Goal: Task Accomplishment & Management: Manage account settings

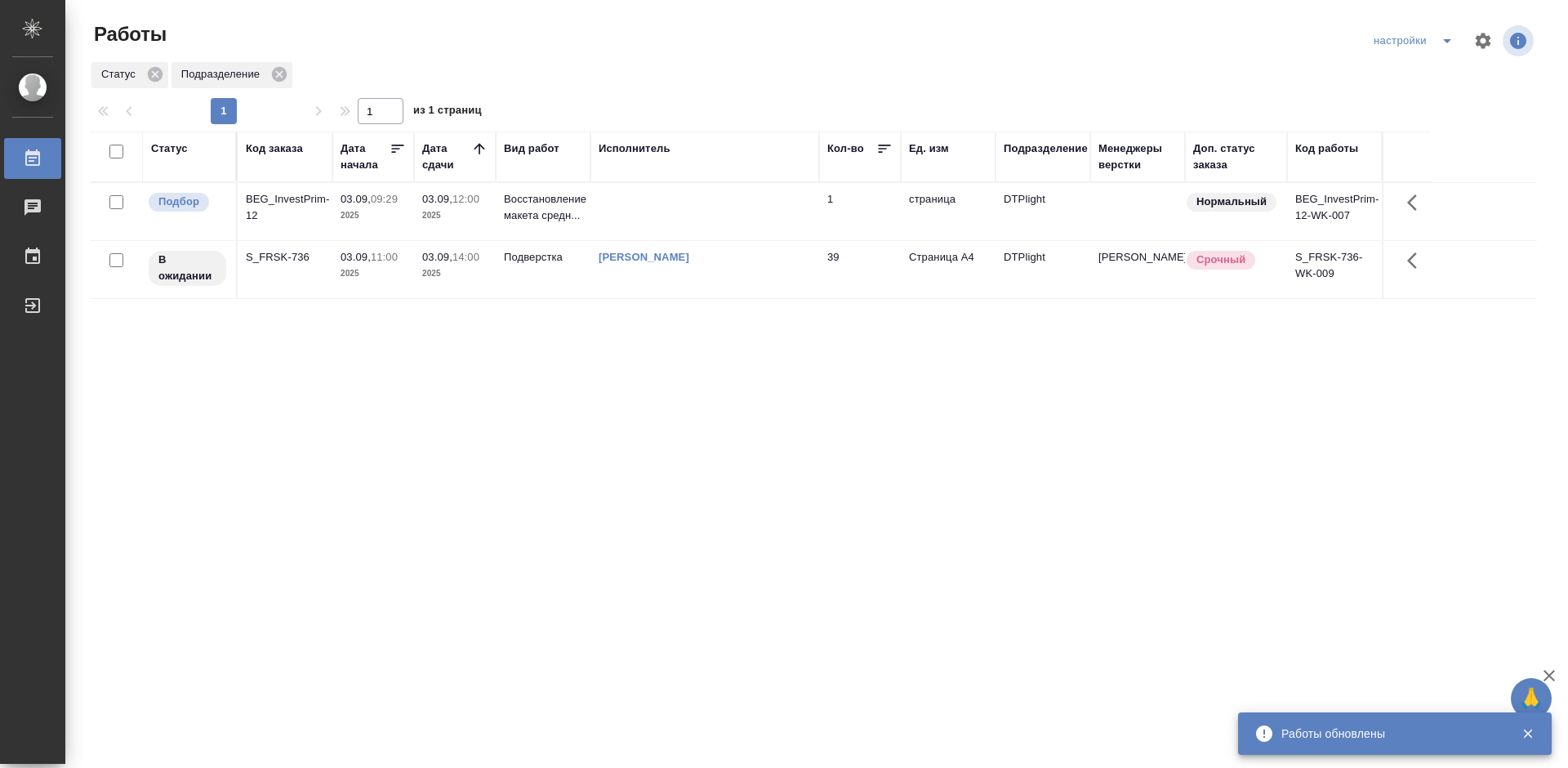
click at [579, 445] on div "Статус Код заказа Дата начала Дата сдачи Вид работ Исполнитель Кол-во Ед. изм П…" at bounding box center [814, 425] width 1448 height 588
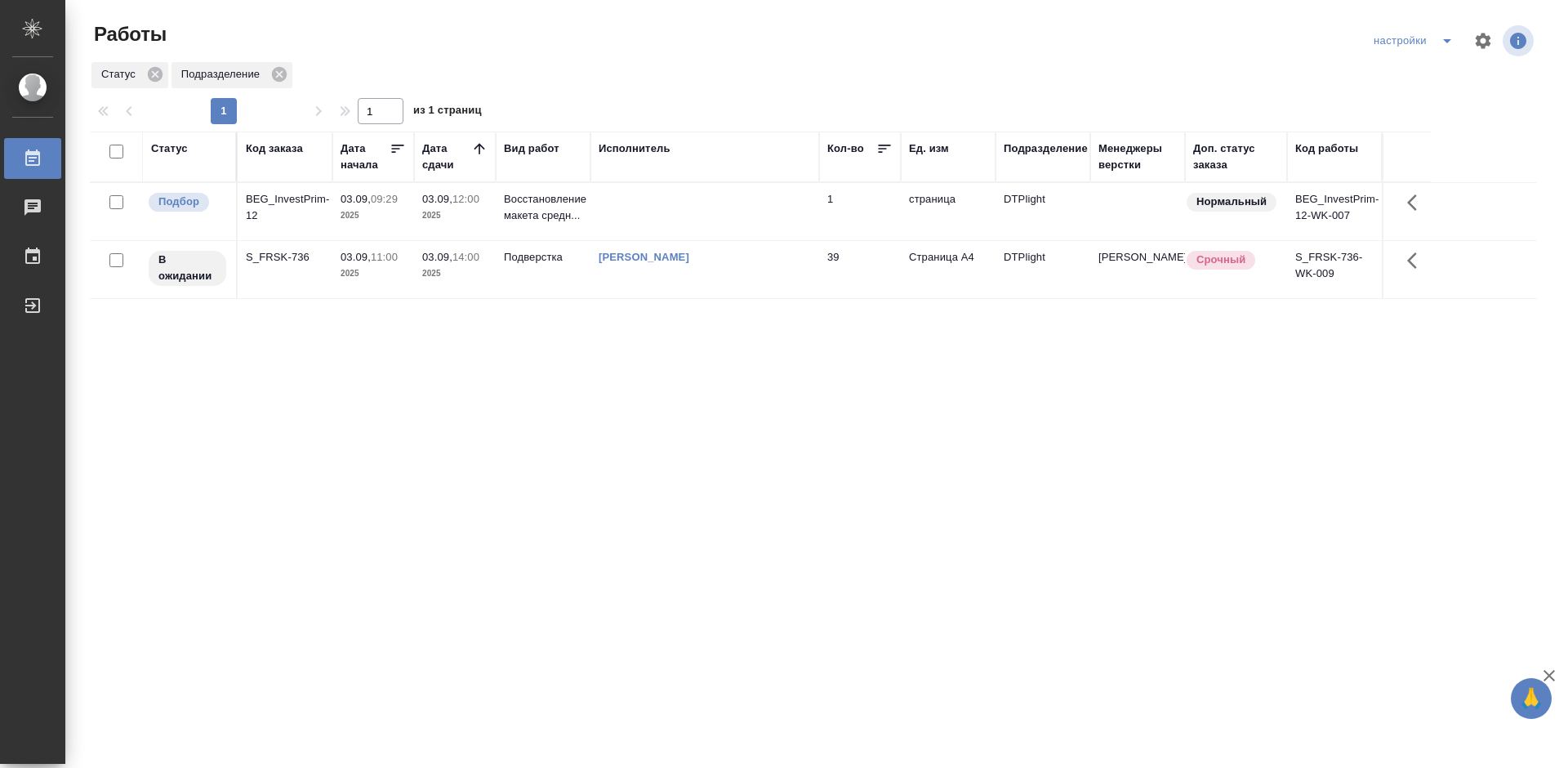
click at [744, 383] on div "Статус Код заказа Дата начала Дата сдачи Вид работ Исполнитель Кол-во Ед. изм П…" at bounding box center [814, 425] width 1448 height 588
click at [763, 357] on div "Статус Код заказа Дата начала Дата сдачи Вид работ Исполнитель Кол-во Ед. изм П…" at bounding box center [814, 425] width 1448 height 588
click at [681, 359] on div "Статус Код заказа Дата начала Дата сдачи Вид работ Исполнитель Кол-во Ед. изм П…" at bounding box center [814, 425] width 1448 height 588
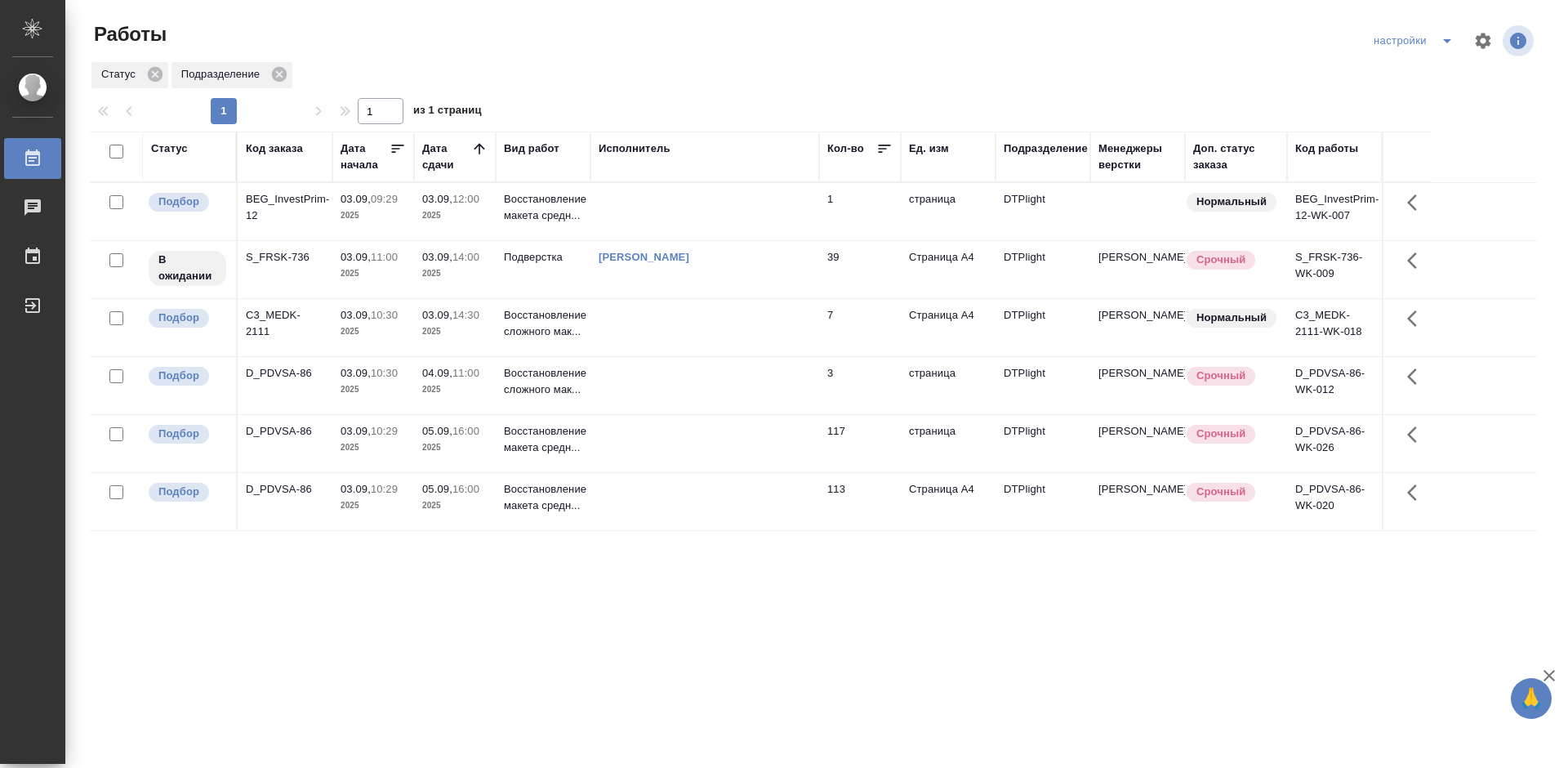
click at [288, 433] on div "D_PDVSA-86" at bounding box center [285, 431] width 79 height 16
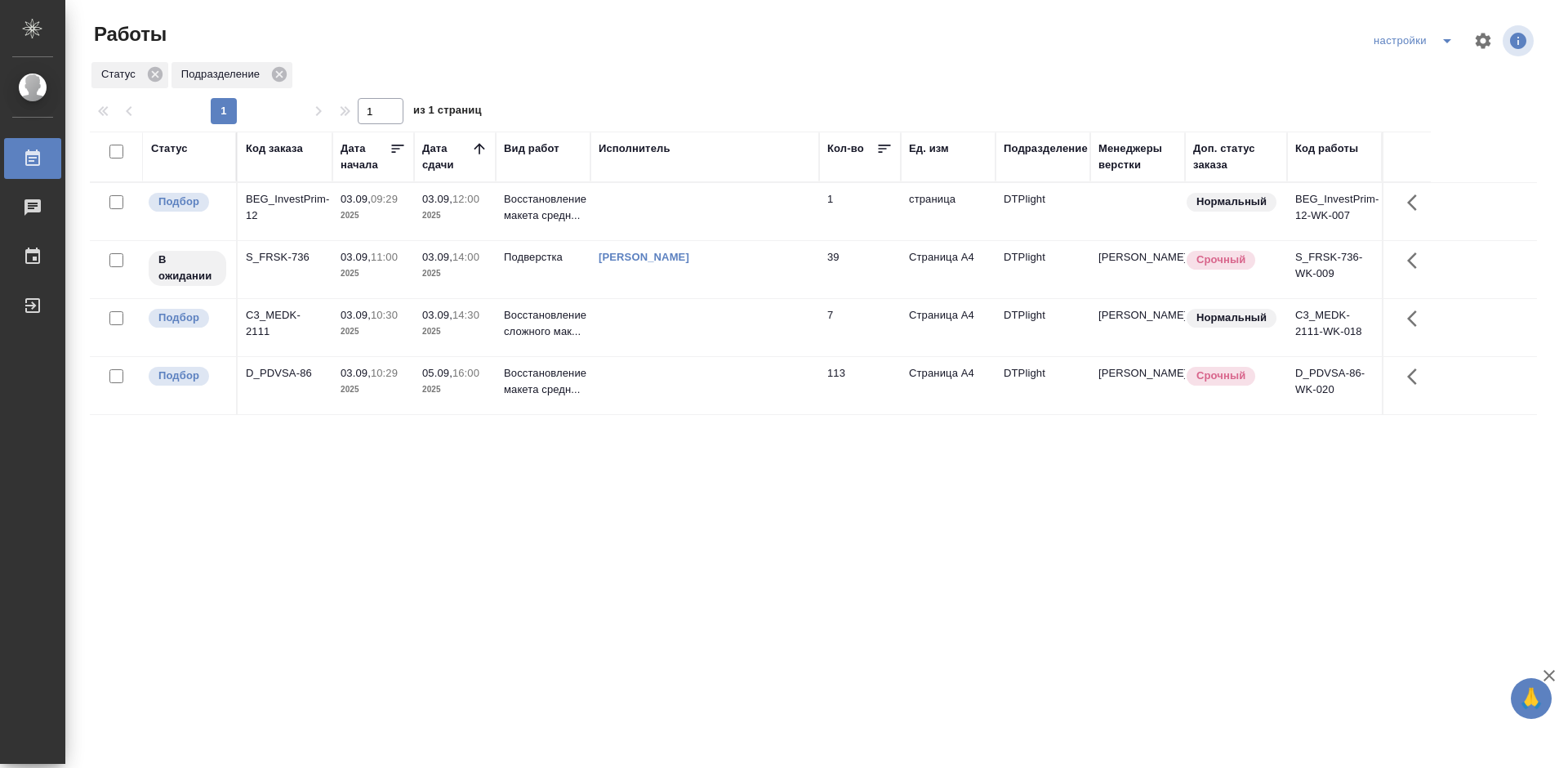
click at [292, 373] on div "D_PDVSA-86" at bounding box center [285, 373] width 79 height 16
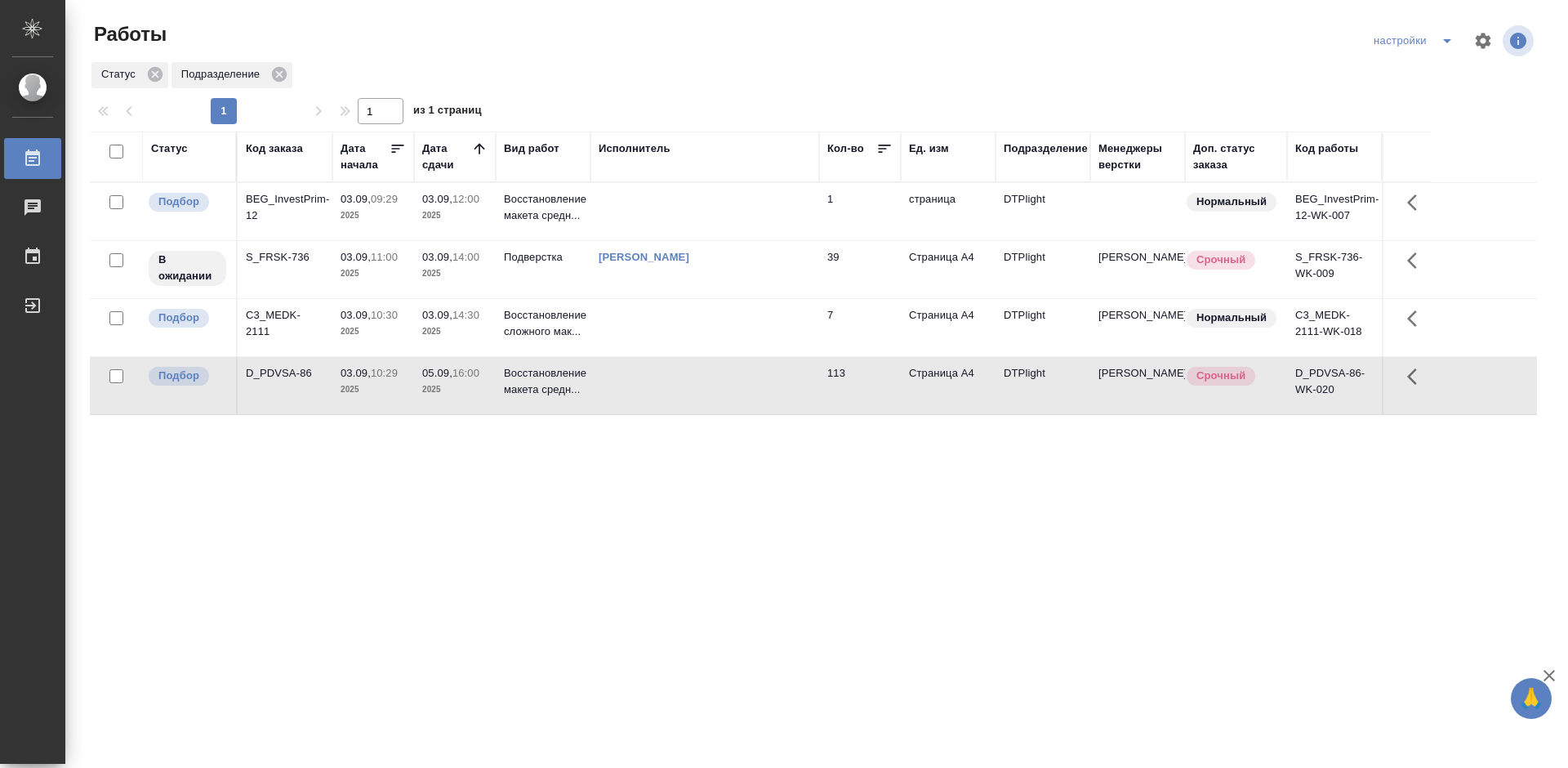
click at [292, 373] on div "D_PDVSA-86" at bounding box center [285, 373] width 79 height 16
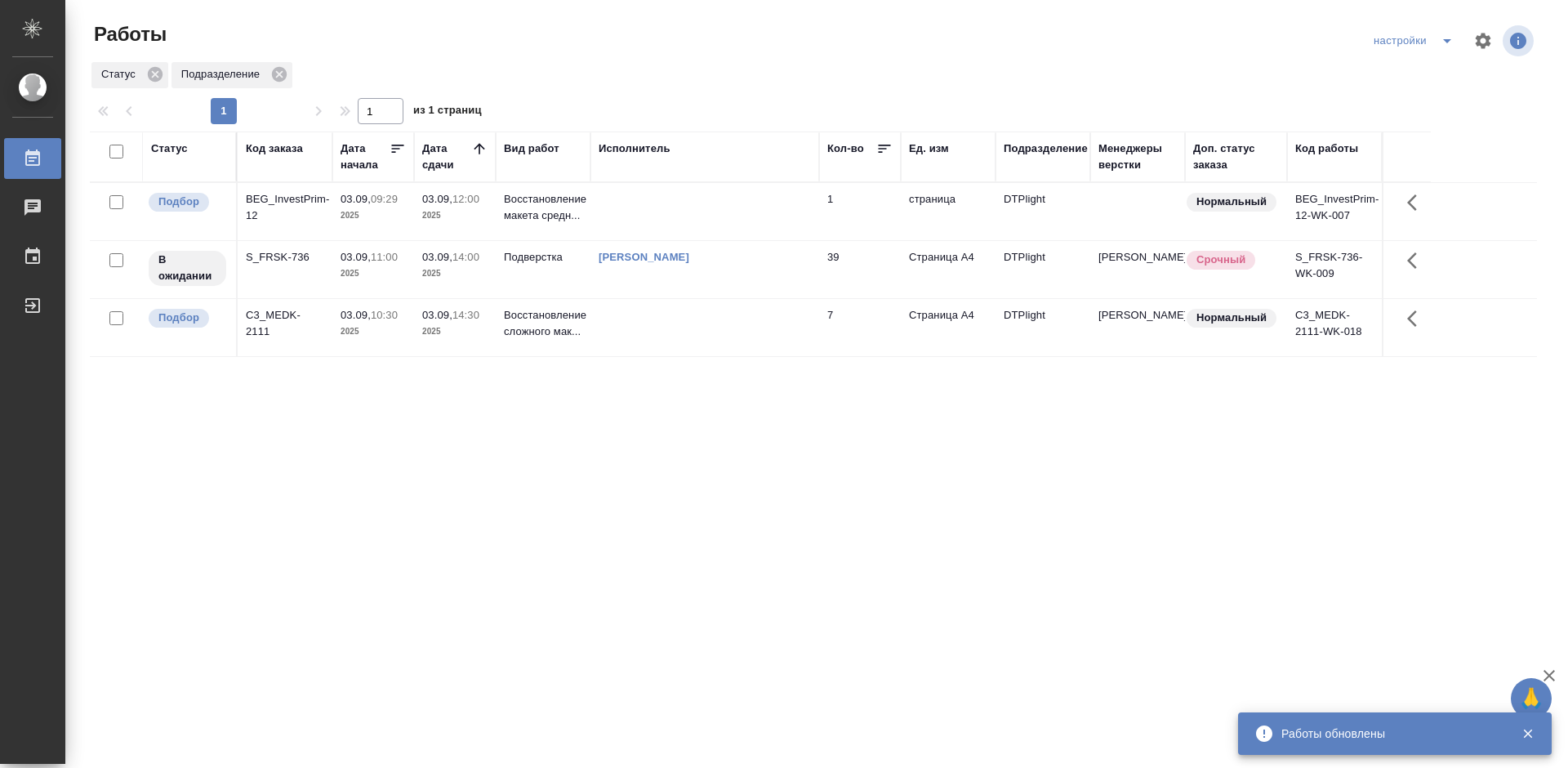
click at [729, 460] on div "Статус Код заказа Дата начала Дата сдачи Вид работ Исполнитель Кол-во Ед. изм П…" at bounding box center [814, 425] width 1448 height 588
click at [295, 312] on div "C3_MEDK-2111" at bounding box center [285, 323] width 79 height 33
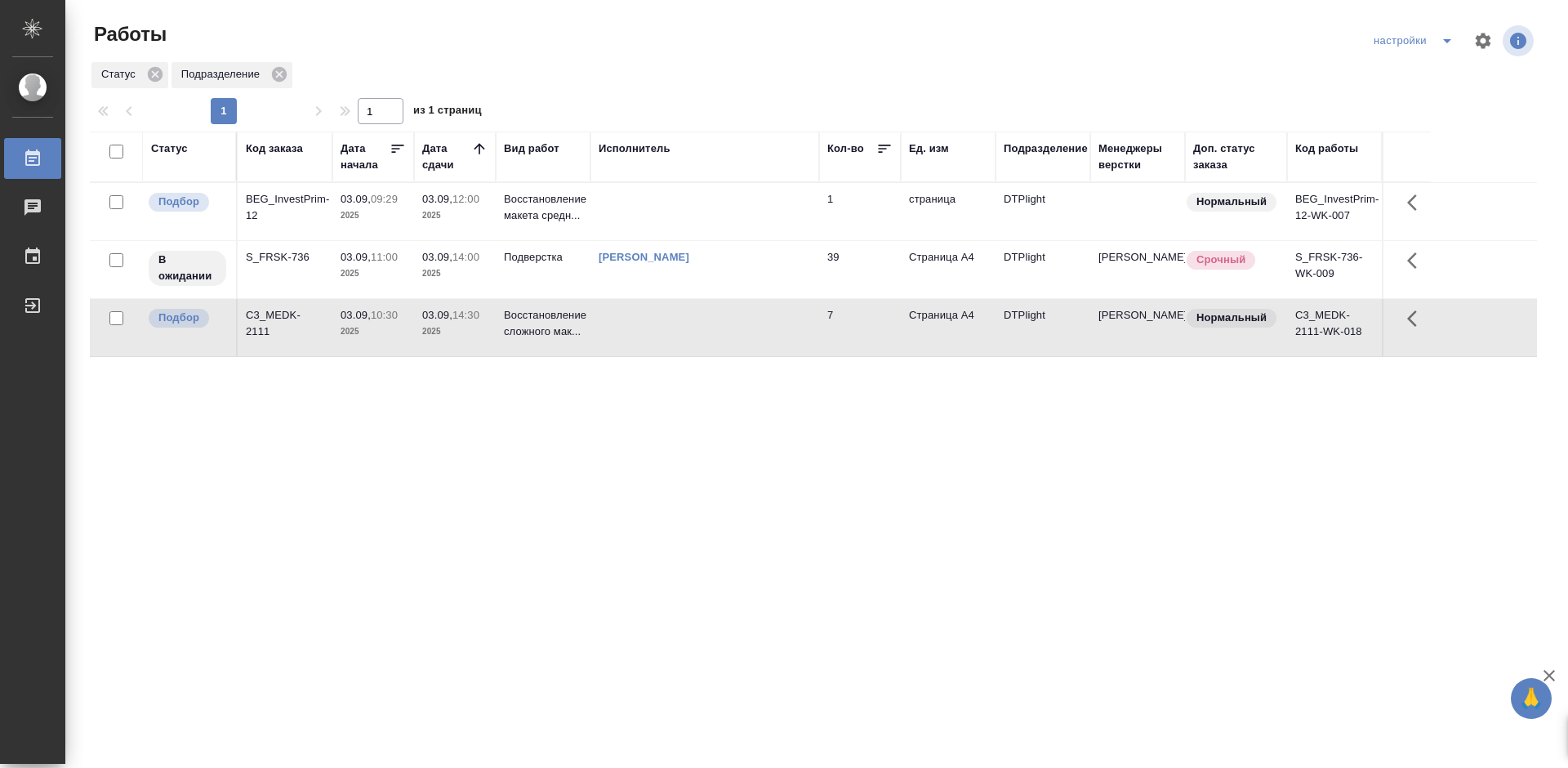
click at [295, 312] on div "C3_MEDK-2111" at bounding box center [285, 323] width 79 height 33
click at [591, 425] on div "Статус Код заказа Дата начала Дата сдачи Вид работ Исполнитель Кол-во Ед. изм П…" at bounding box center [814, 425] width 1448 height 588
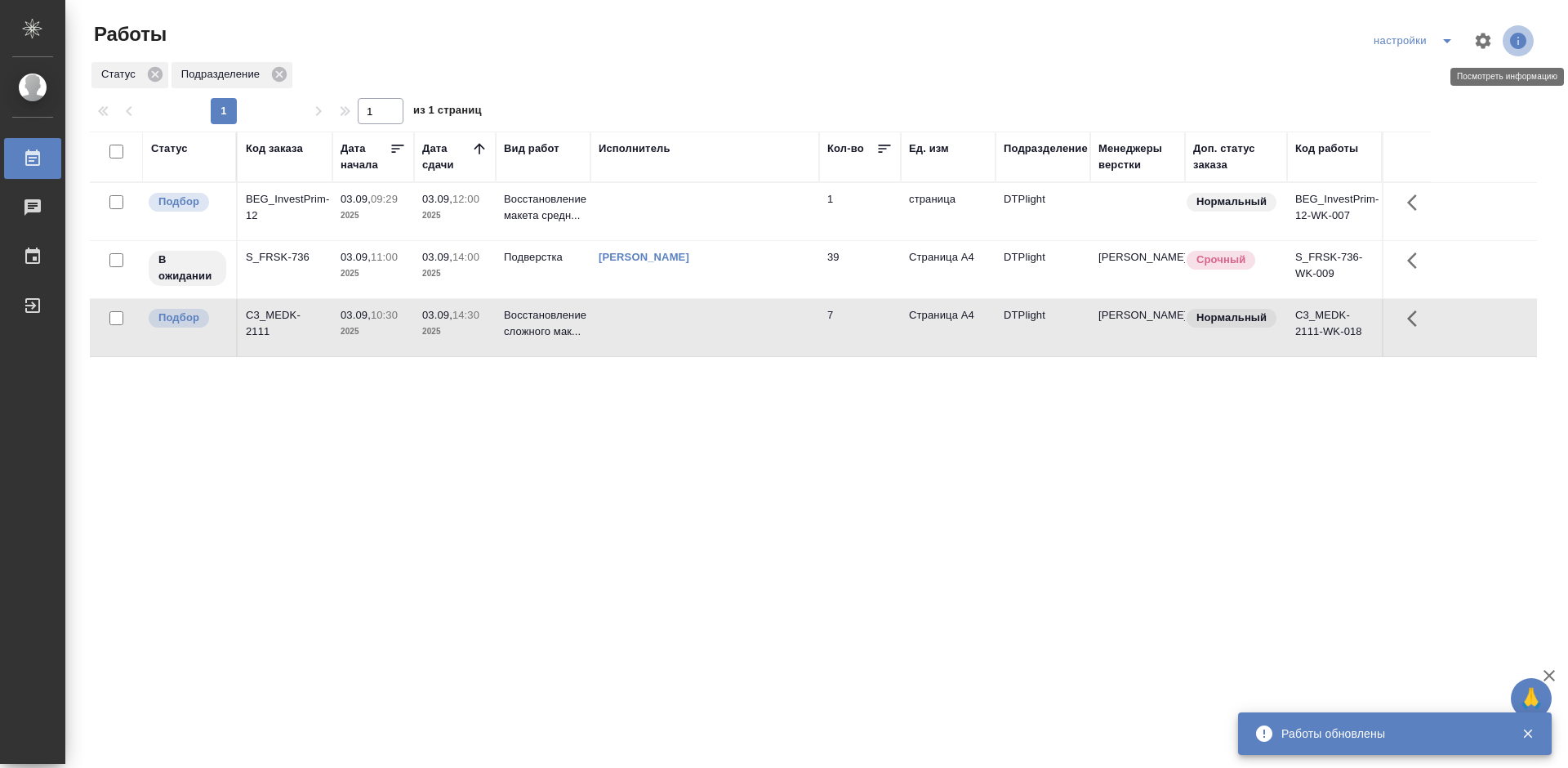
click at [1520, 36] on icon "button" at bounding box center [1518, 41] width 16 height 16
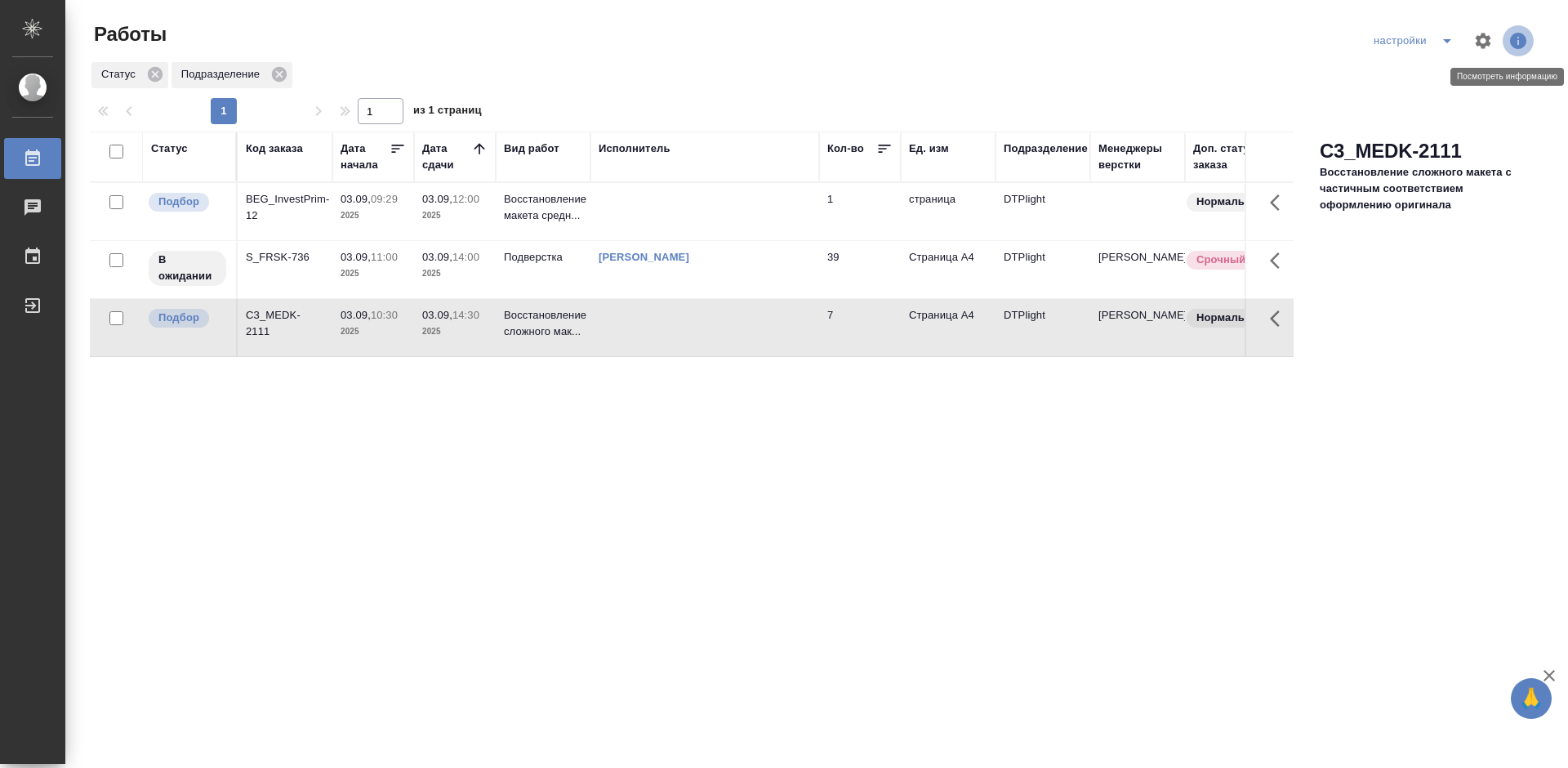
click at [1520, 36] on icon "button" at bounding box center [1518, 41] width 16 height 16
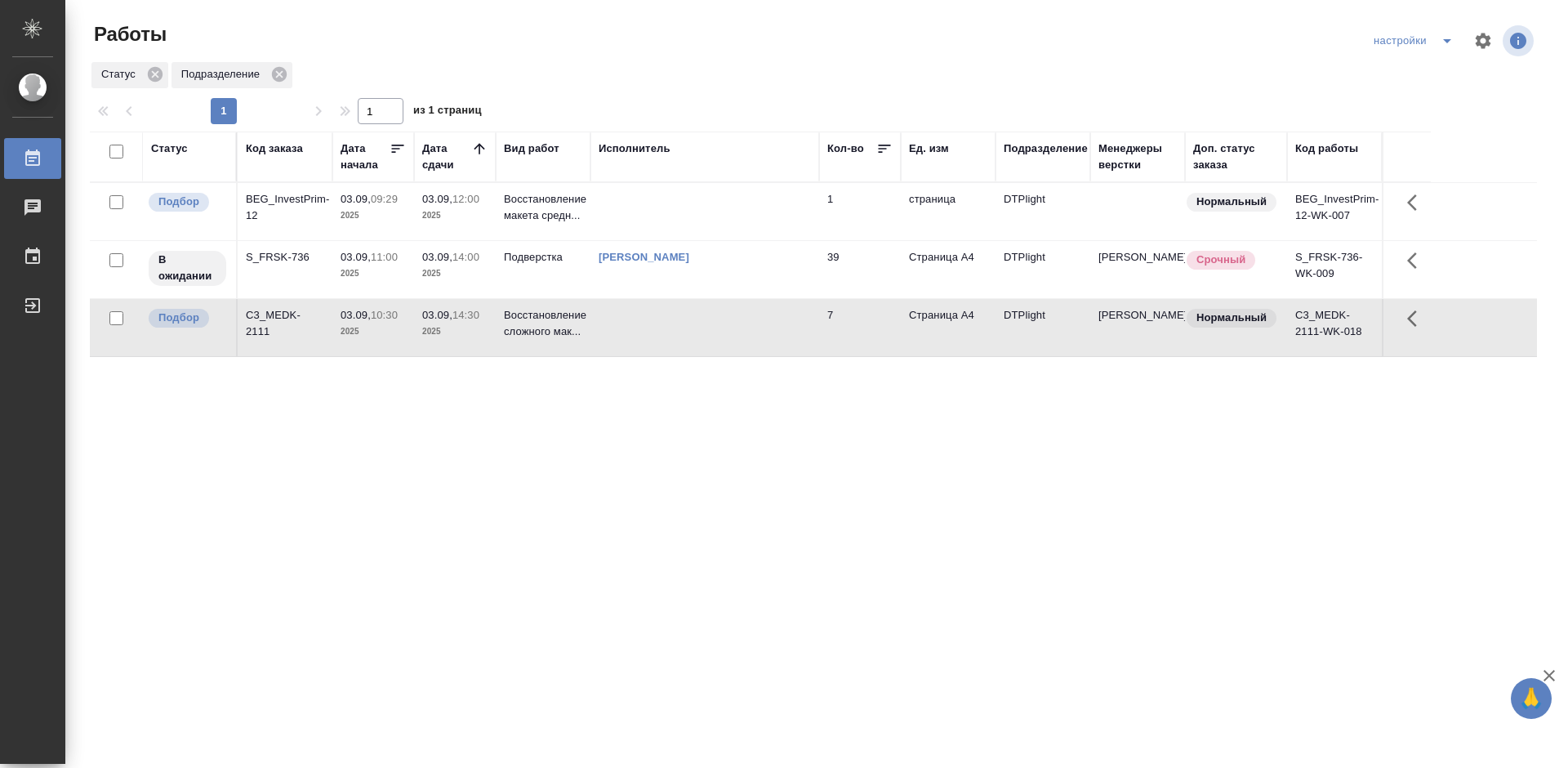
click at [457, 526] on div "Статус Код заказа Дата начала Дата сдачи Вид работ Исполнитель Кол-во Ед. изм П…" at bounding box center [814, 425] width 1448 height 588
click at [851, 530] on div "Статус Код заказа Дата начала Дата сдачи Вид работ Исполнитель Кол-во Ед. изм П…" at bounding box center [814, 425] width 1448 height 588
click at [596, 488] on div "Статус Код заказа Дата начала Дата сдачи Вид работ Исполнитель Кол-во Ед. изм П…" at bounding box center [814, 425] width 1448 height 588
click at [755, 434] on div "Статус Код заказа Дата начала Дата сдачи Вид работ Исполнитель Кол-во Ед. изм П…" at bounding box center [814, 425] width 1448 height 588
click at [847, 453] on div "Статус Код заказа Дата начала Дата сдачи Вид работ Исполнитель Кол-во Ед. изм П…" at bounding box center [814, 425] width 1448 height 588
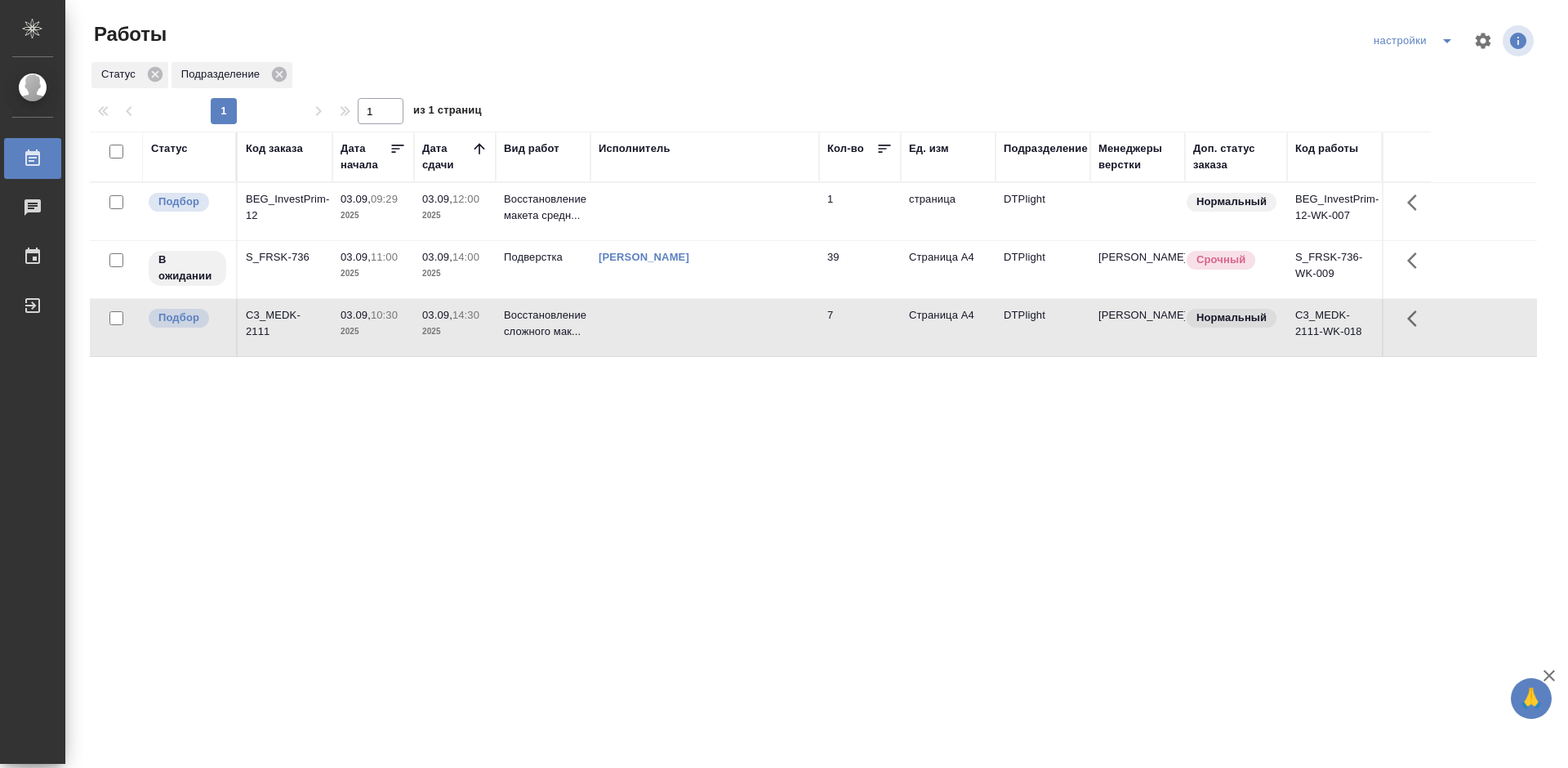
click at [574, 416] on div "Статус Код заказа Дата начала Дата сдачи Вид работ Исполнитель Кол-во Ед. изм П…" at bounding box center [814, 425] width 1448 height 588
click at [428, 448] on div "Статус Код заказа Дата начала Дата сдачи Вид работ Исполнитель Кол-во Ед. изм П…" at bounding box center [814, 425] width 1448 height 588
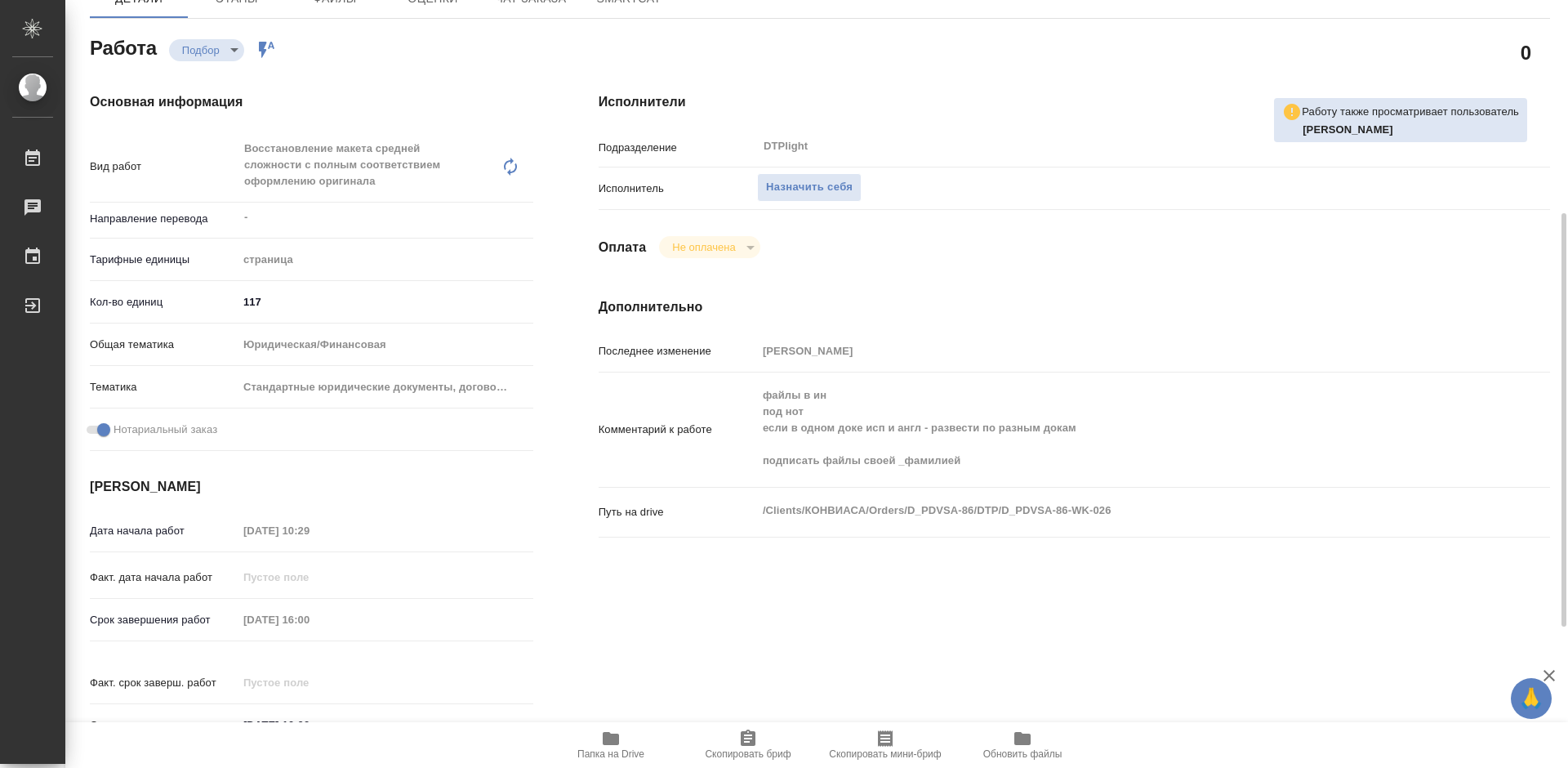
scroll to position [245, 0]
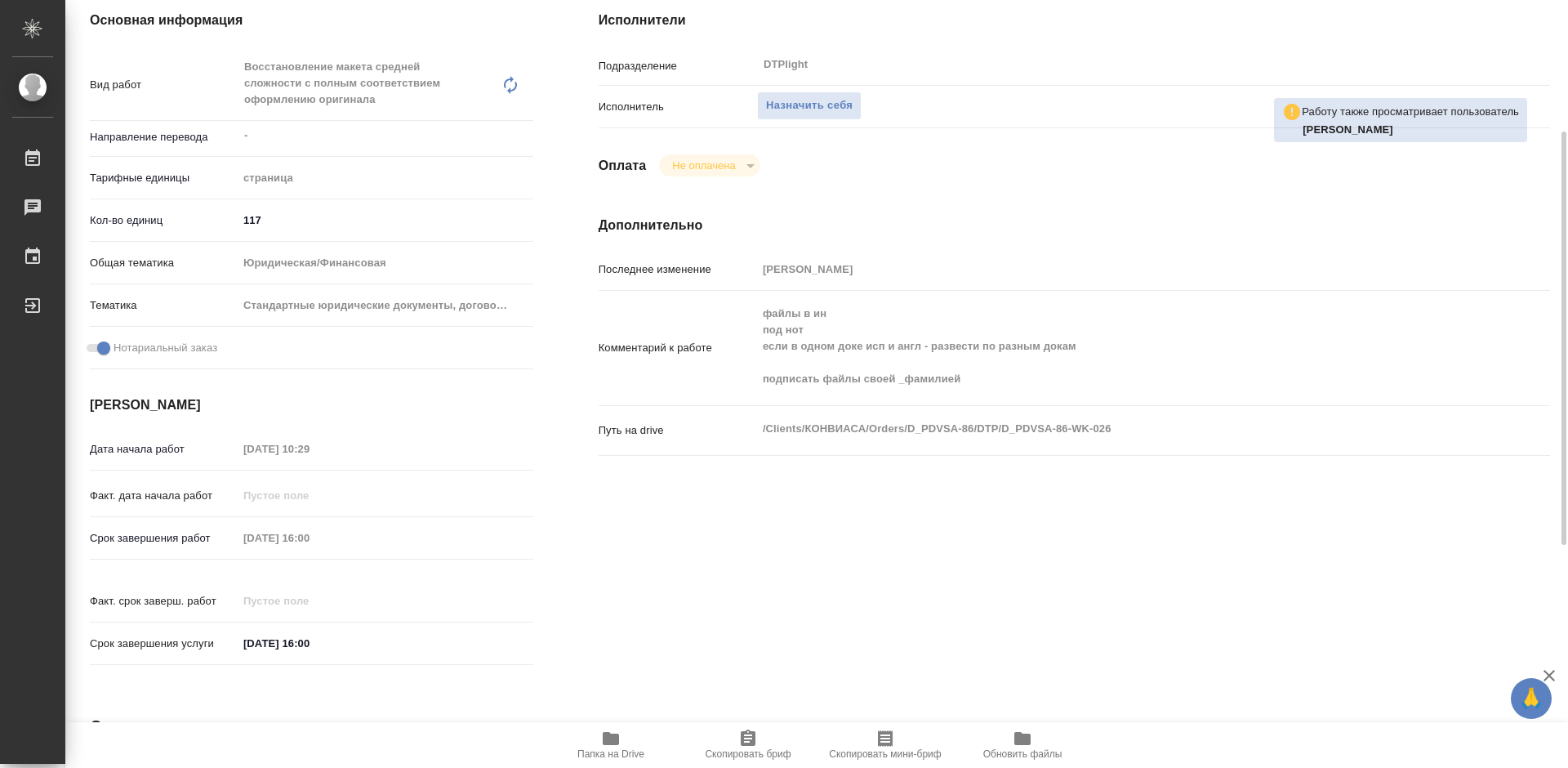
click at [610, 738] on icon "button" at bounding box center [611, 738] width 16 height 13
click at [801, 106] on span "Назначить себя" at bounding box center [809, 106] width 86 height 19
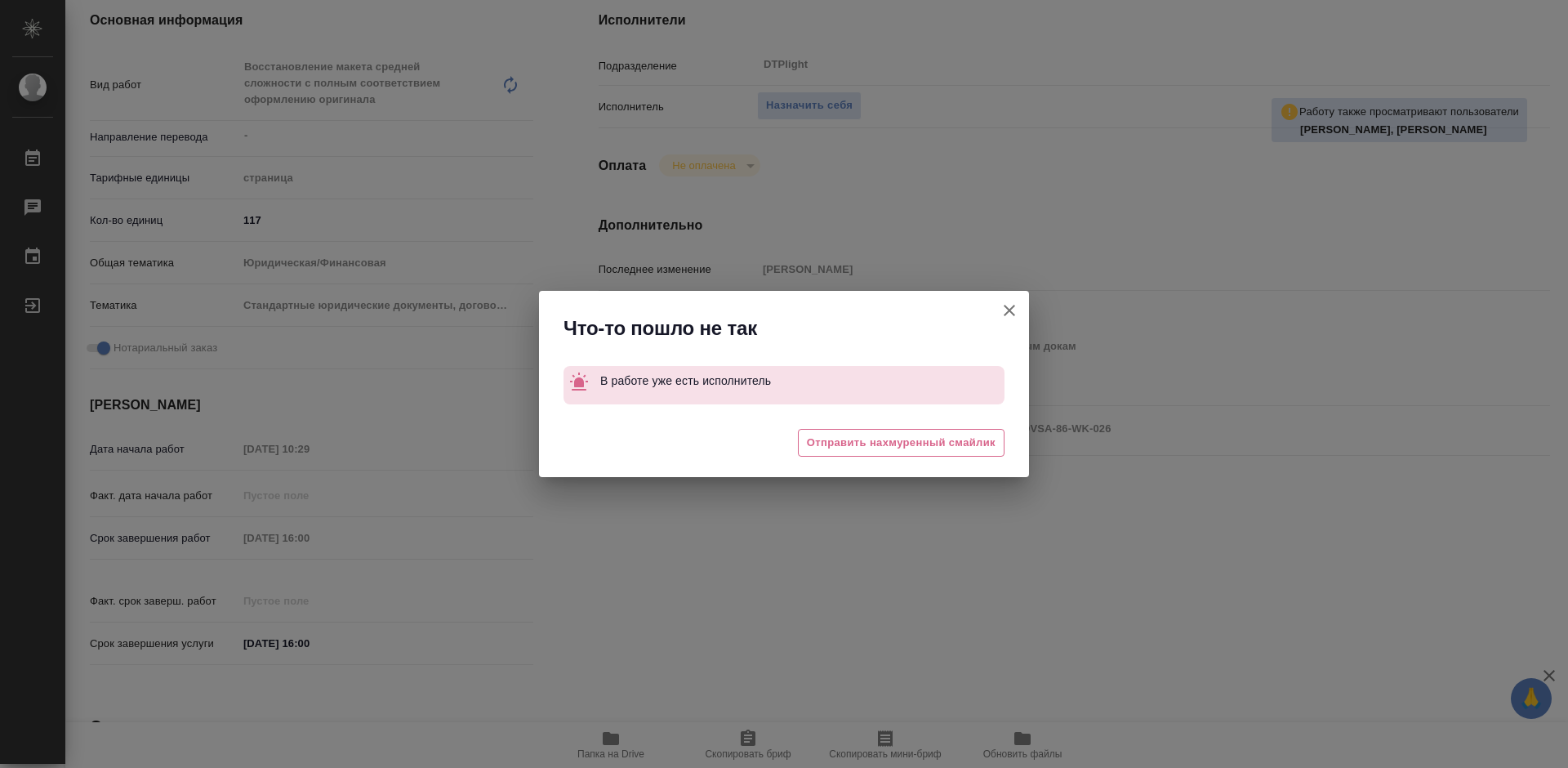
click at [1008, 310] on icon "button" at bounding box center [1009, 310] width 19 height 19
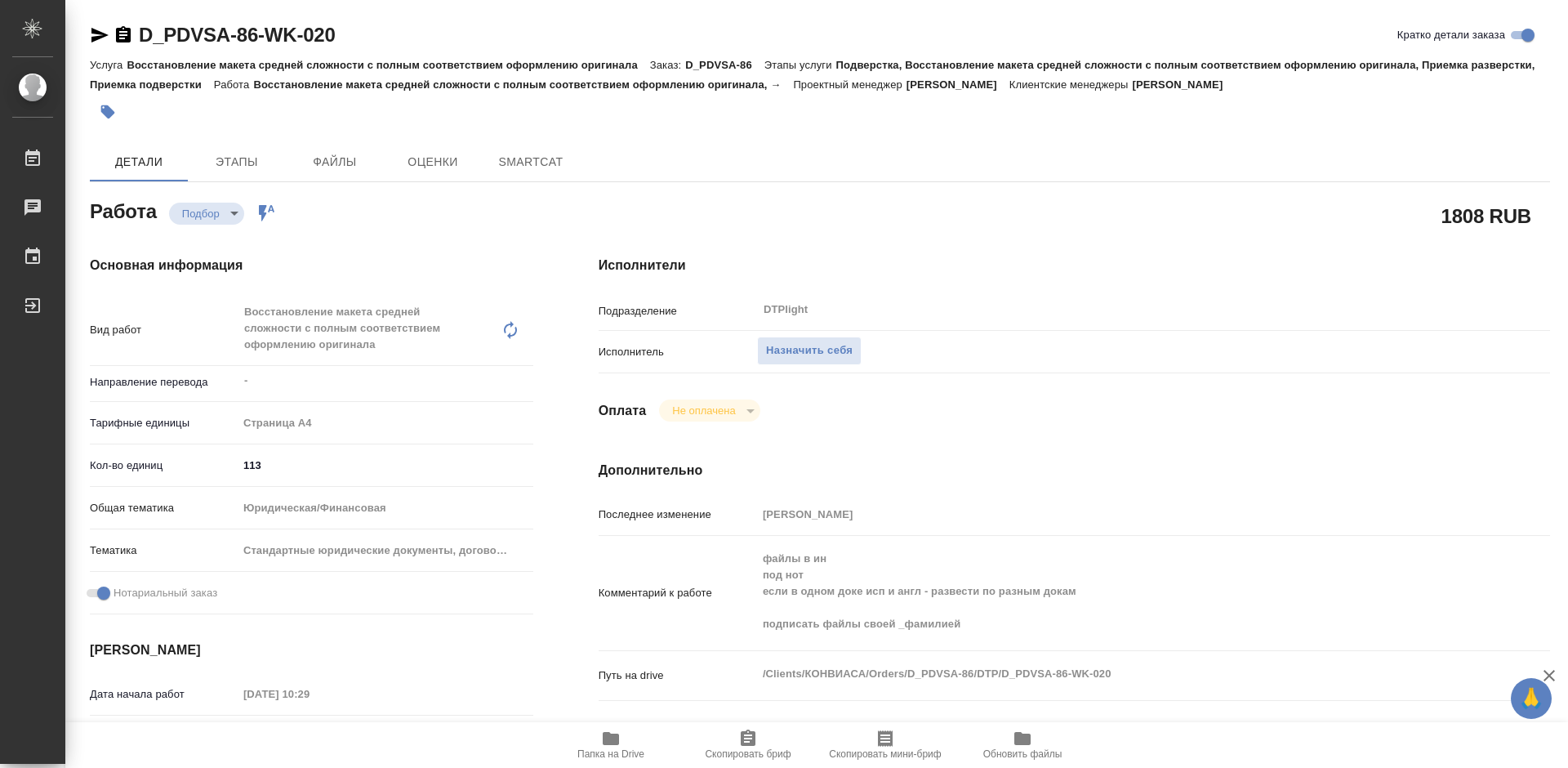
type textarea "x"
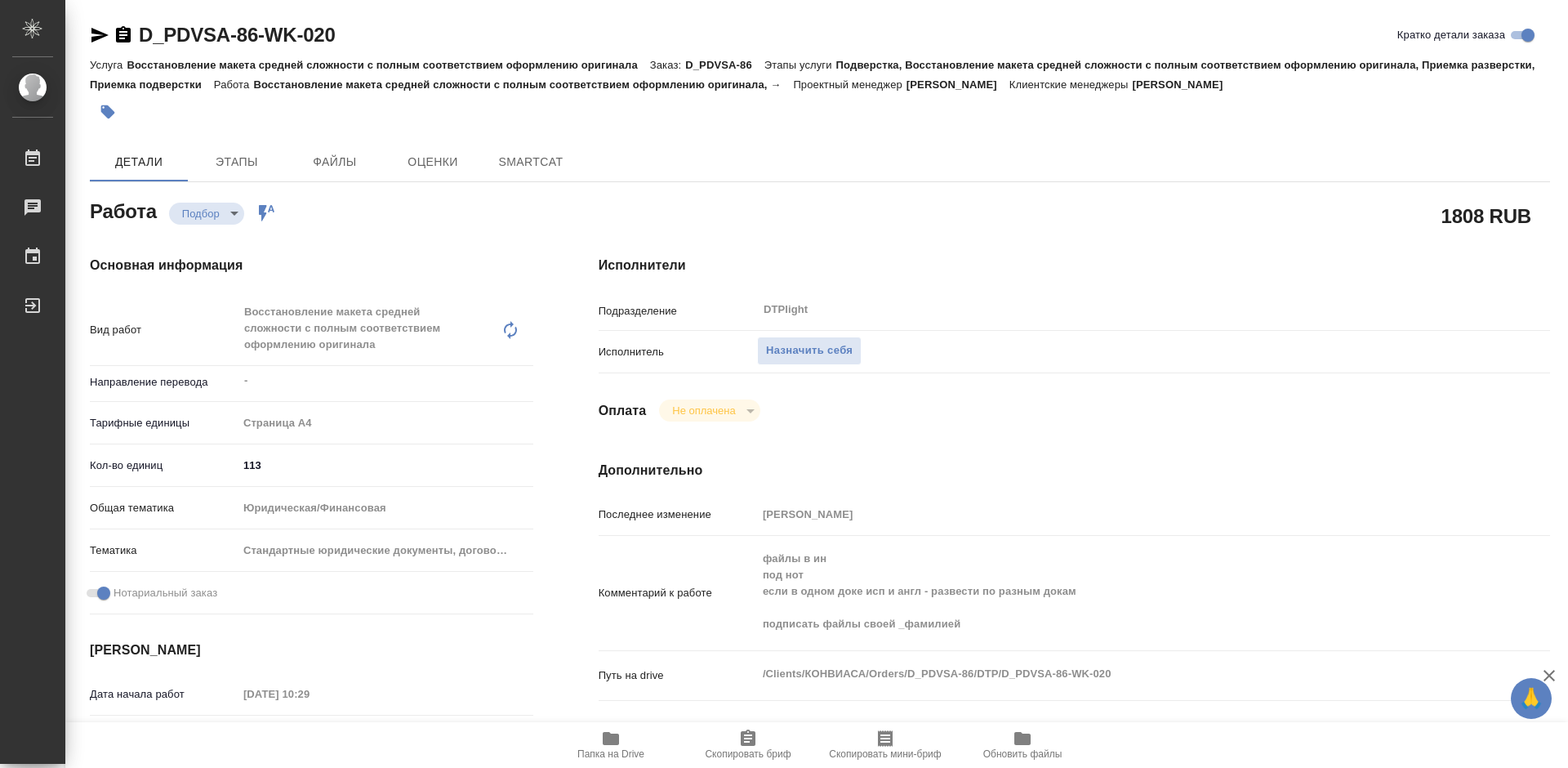
type textarea "x"
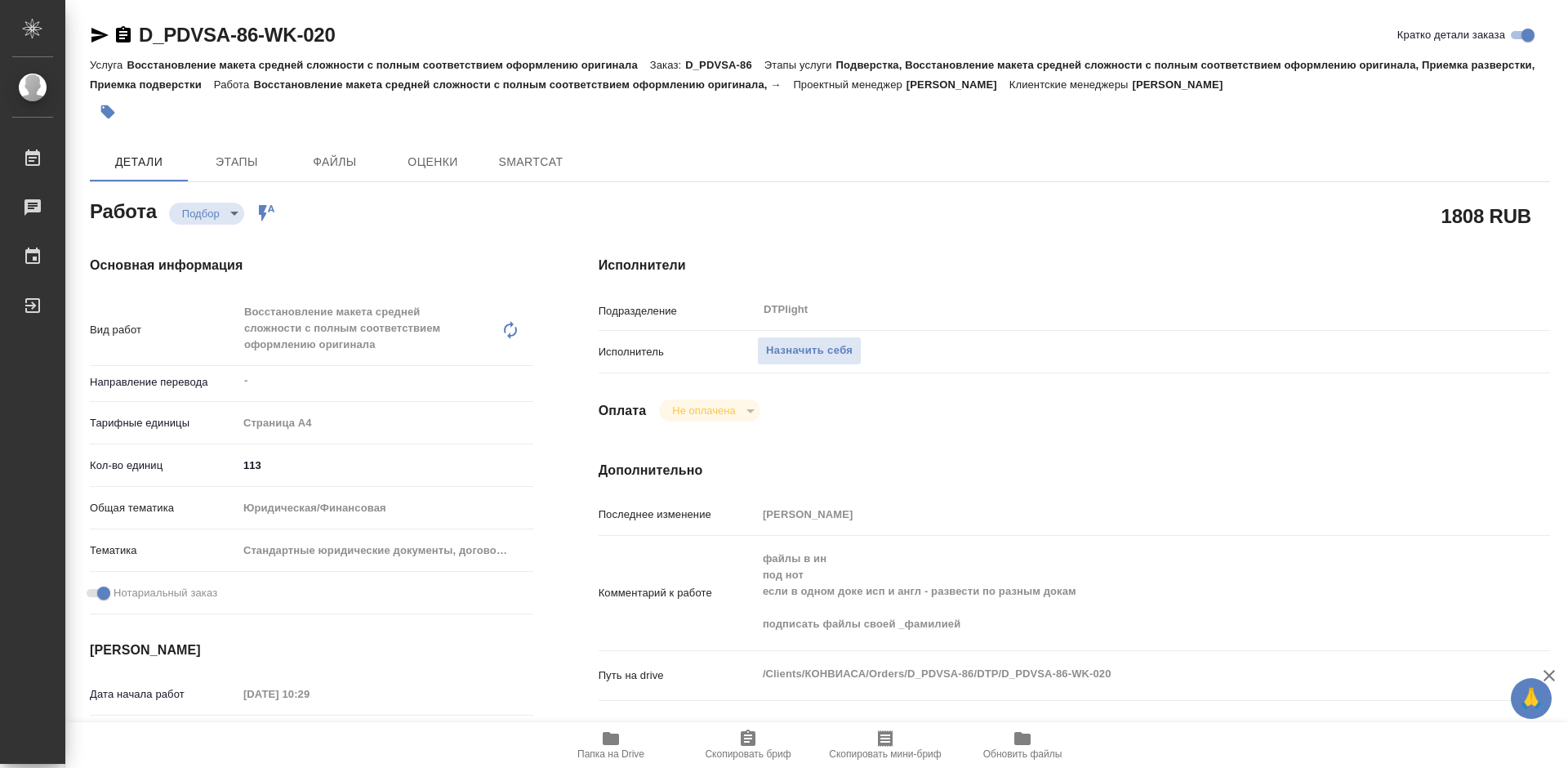
type textarea "x"
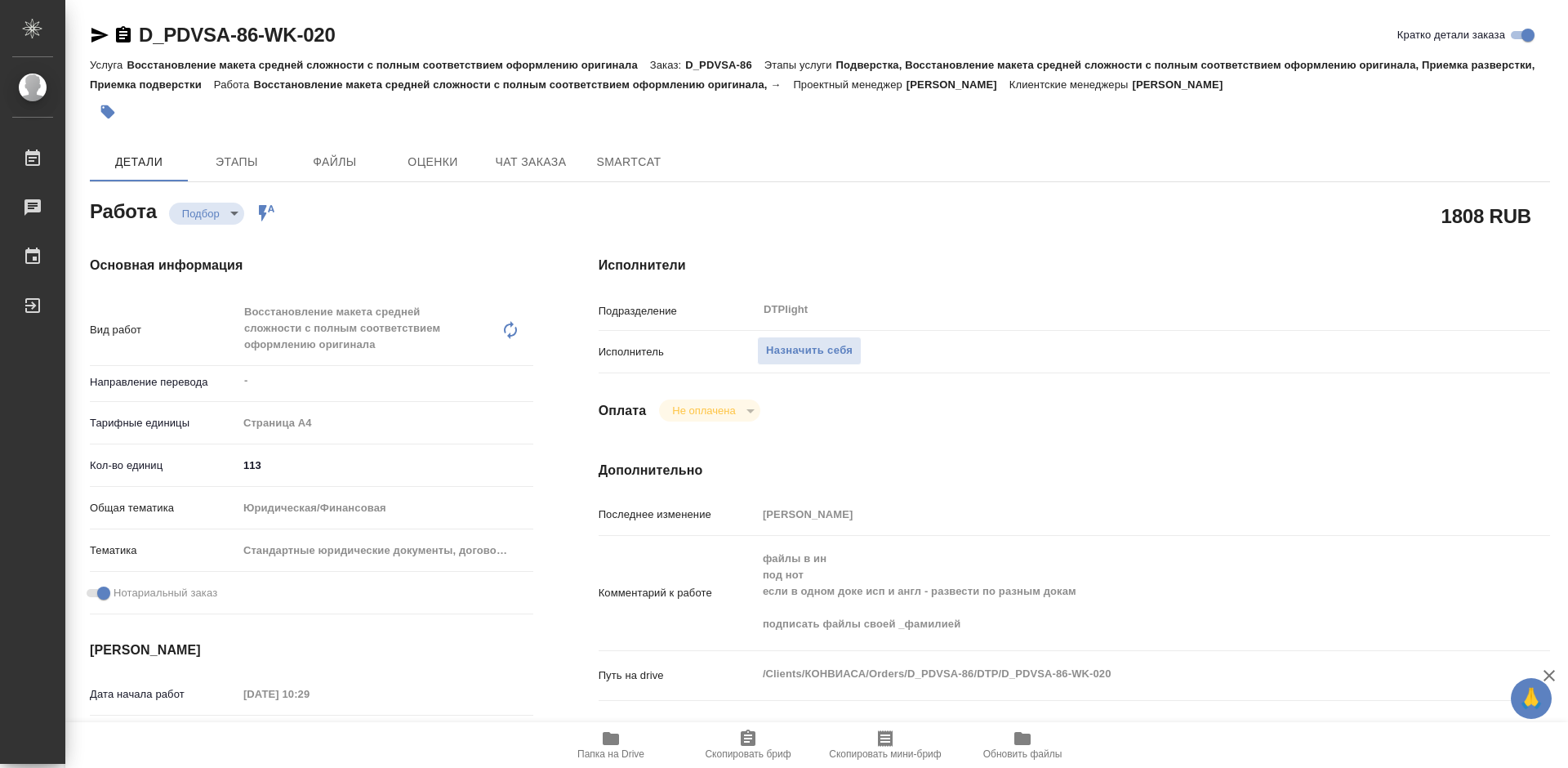
type textarea "x"
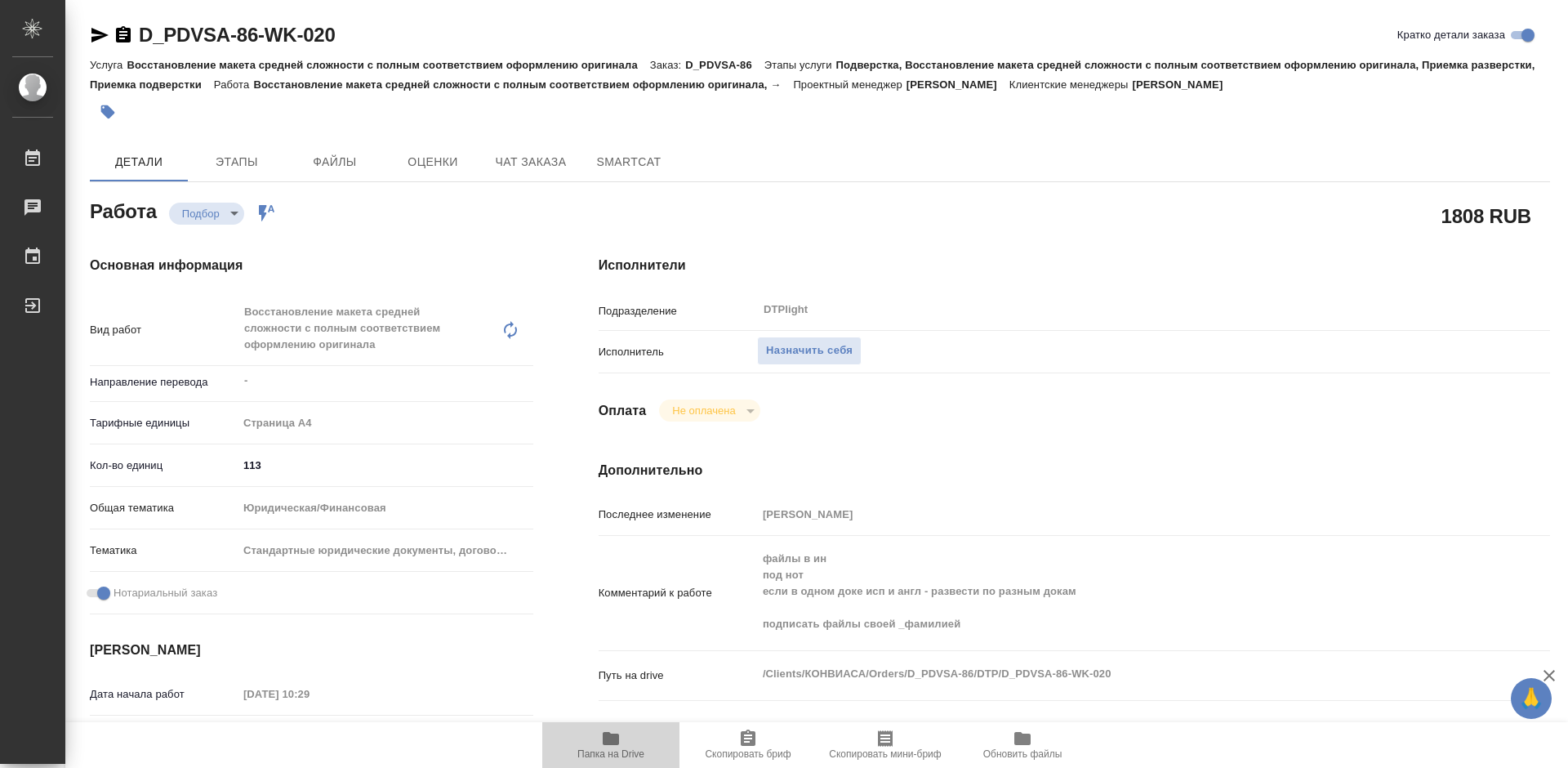
click at [609, 737] on icon "button" at bounding box center [611, 738] width 16 height 13
type textarea "x"
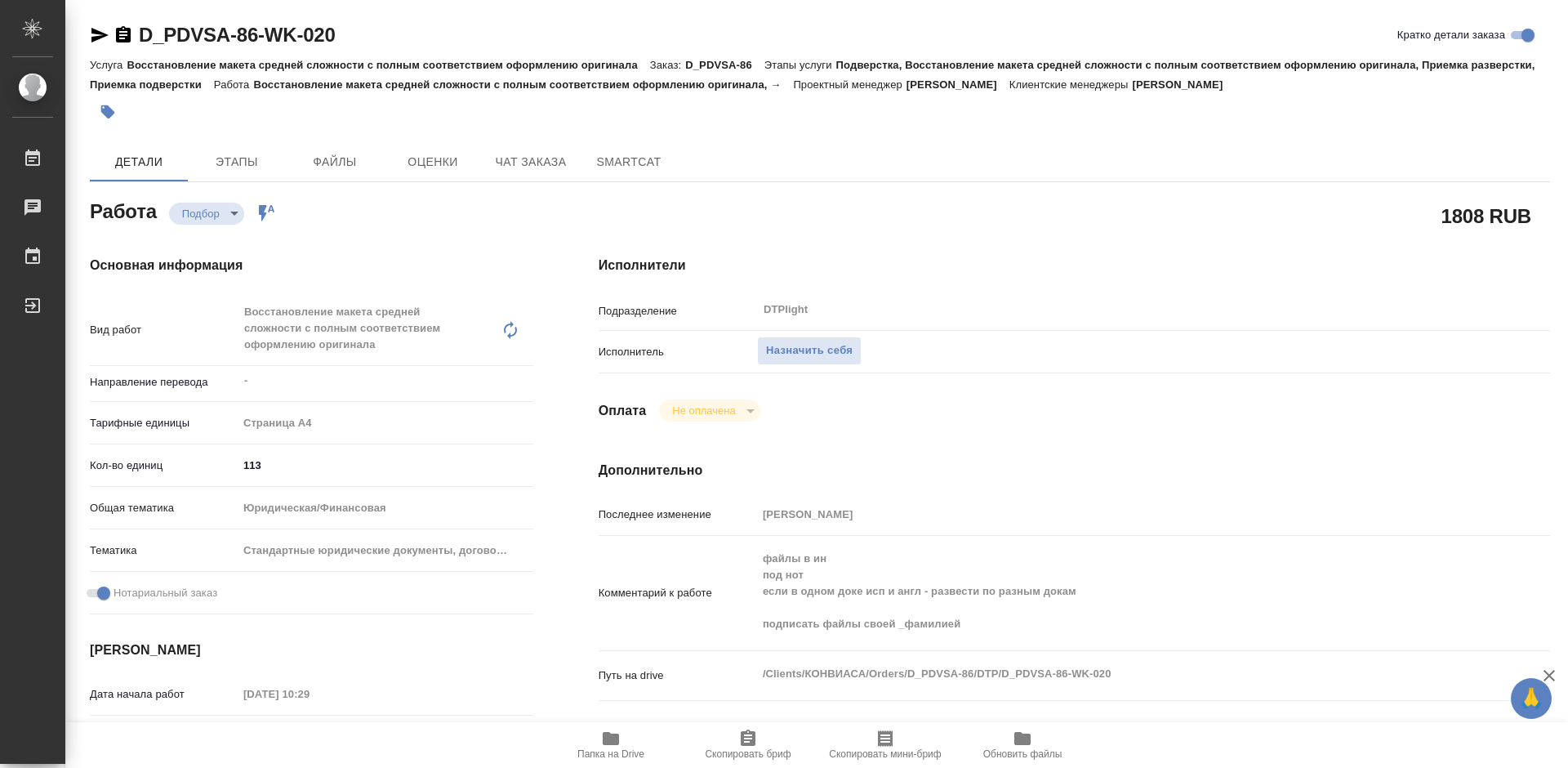
type textarea "x"
click at [796, 348] on span "Назначить себя" at bounding box center [809, 351] width 86 height 19
type textarea "x"
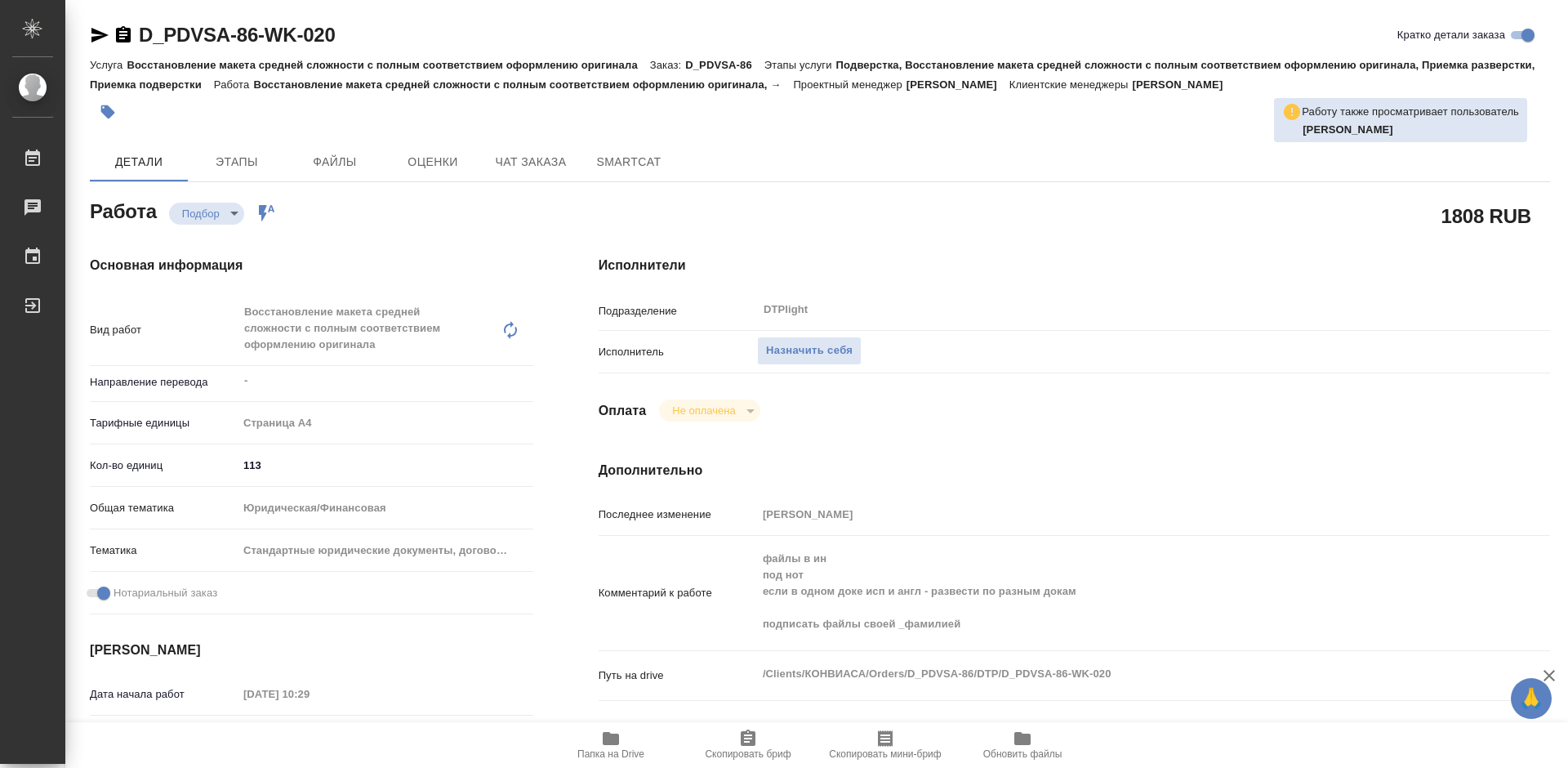
type textarea "x"
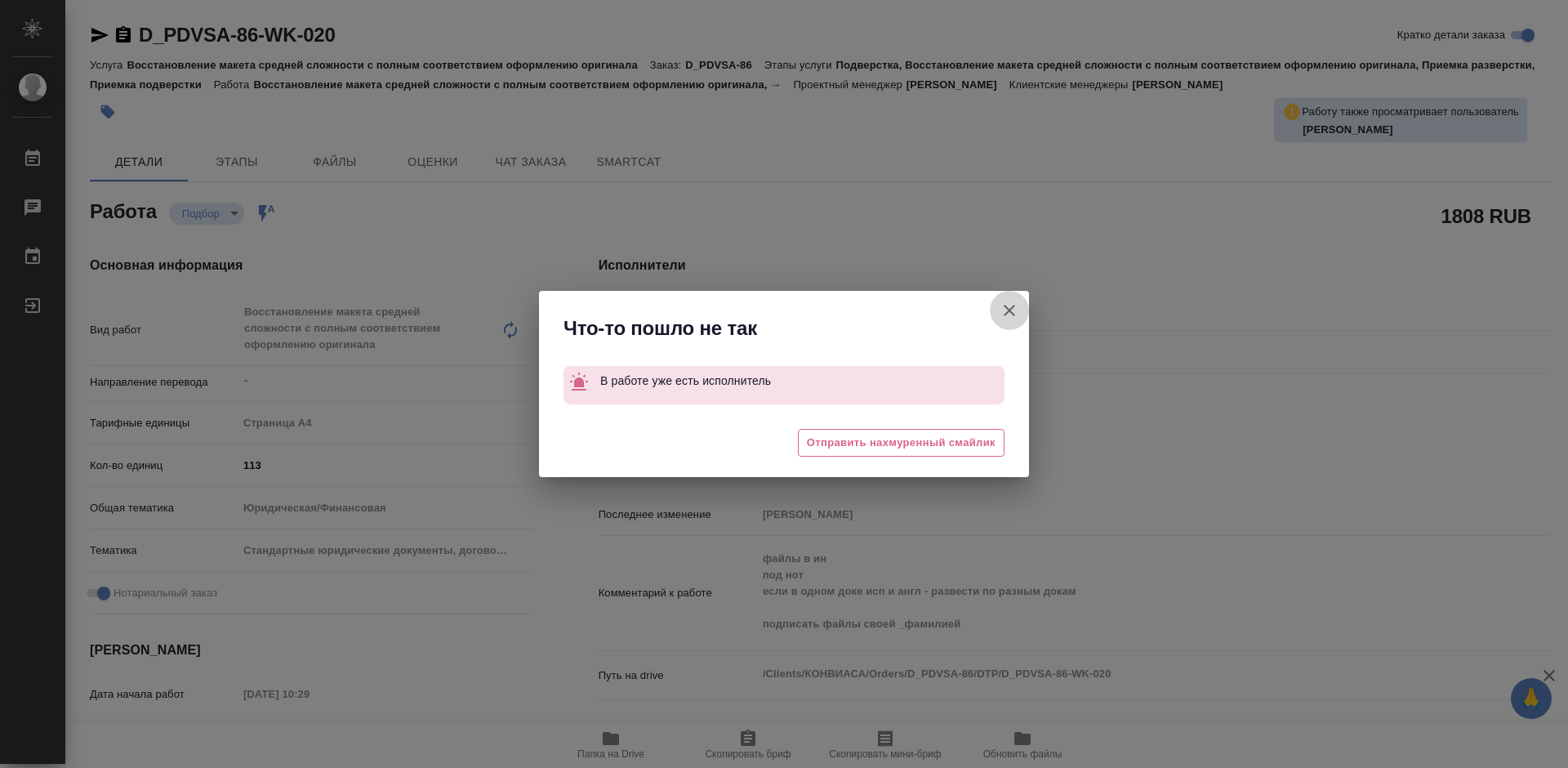
click at [1010, 312] on icon "button" at bounding box center [1009, 310] width 19 height 19
type textarea "x"
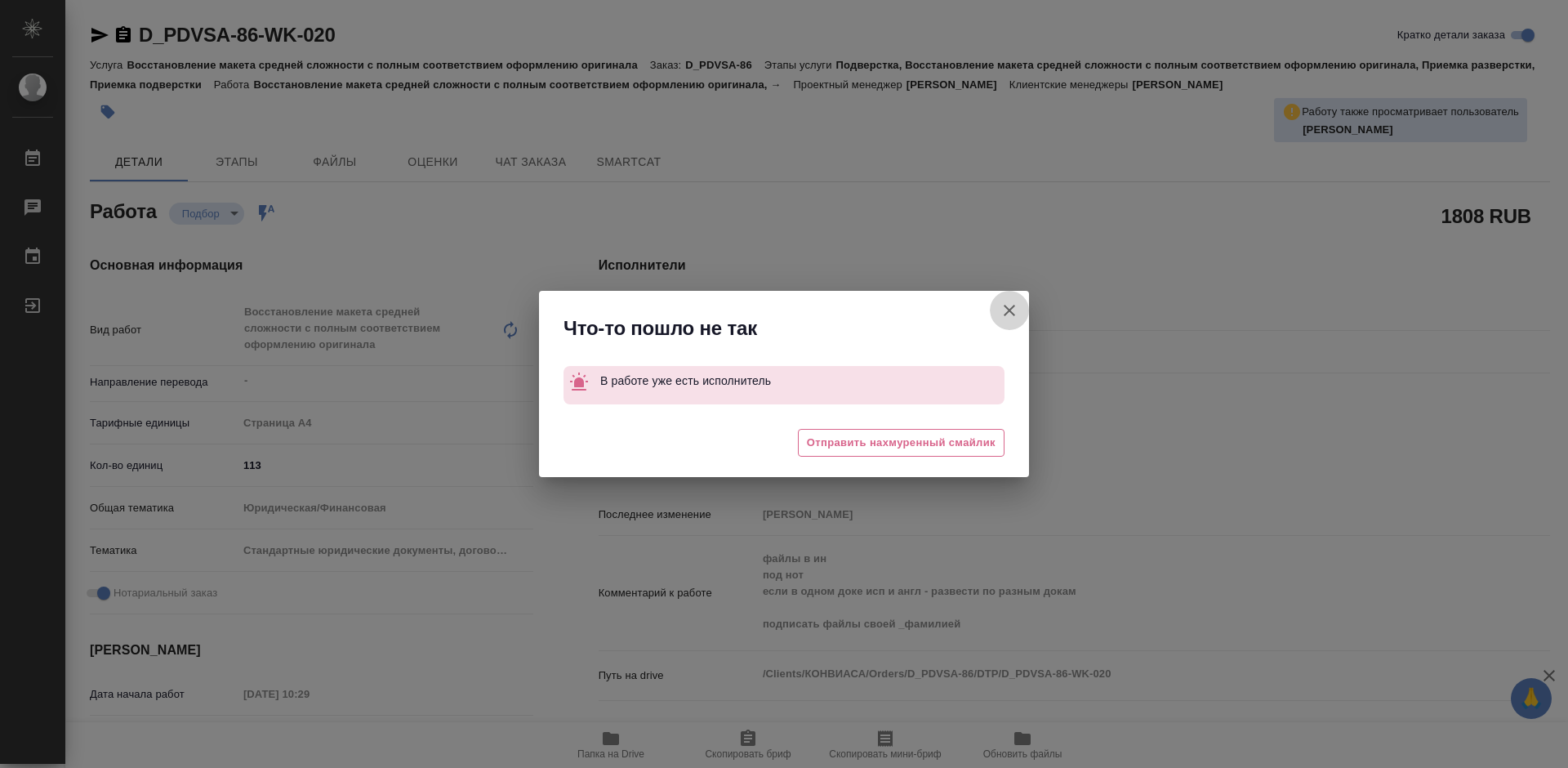
type textarea "x"
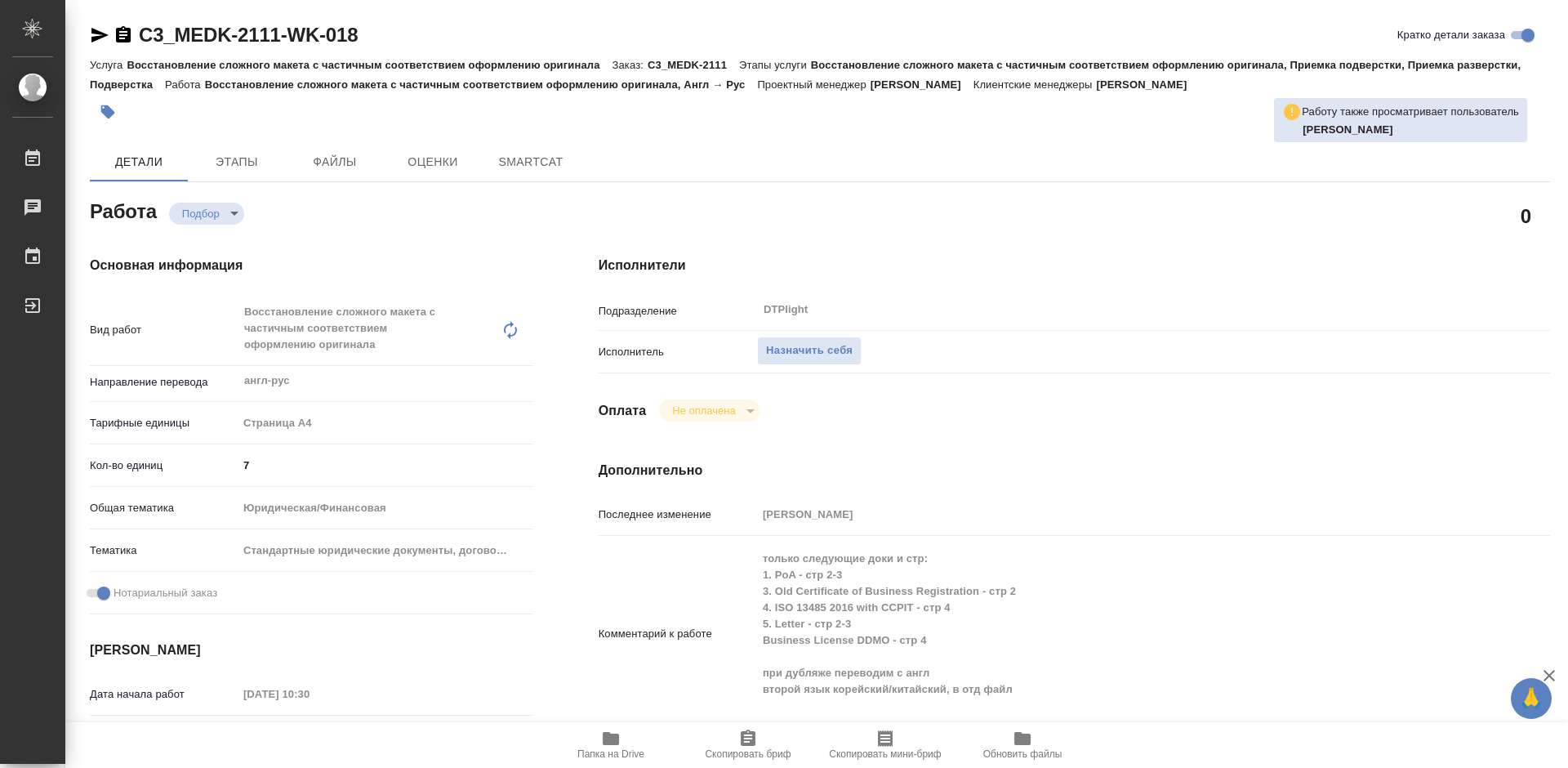
type textarea "x"
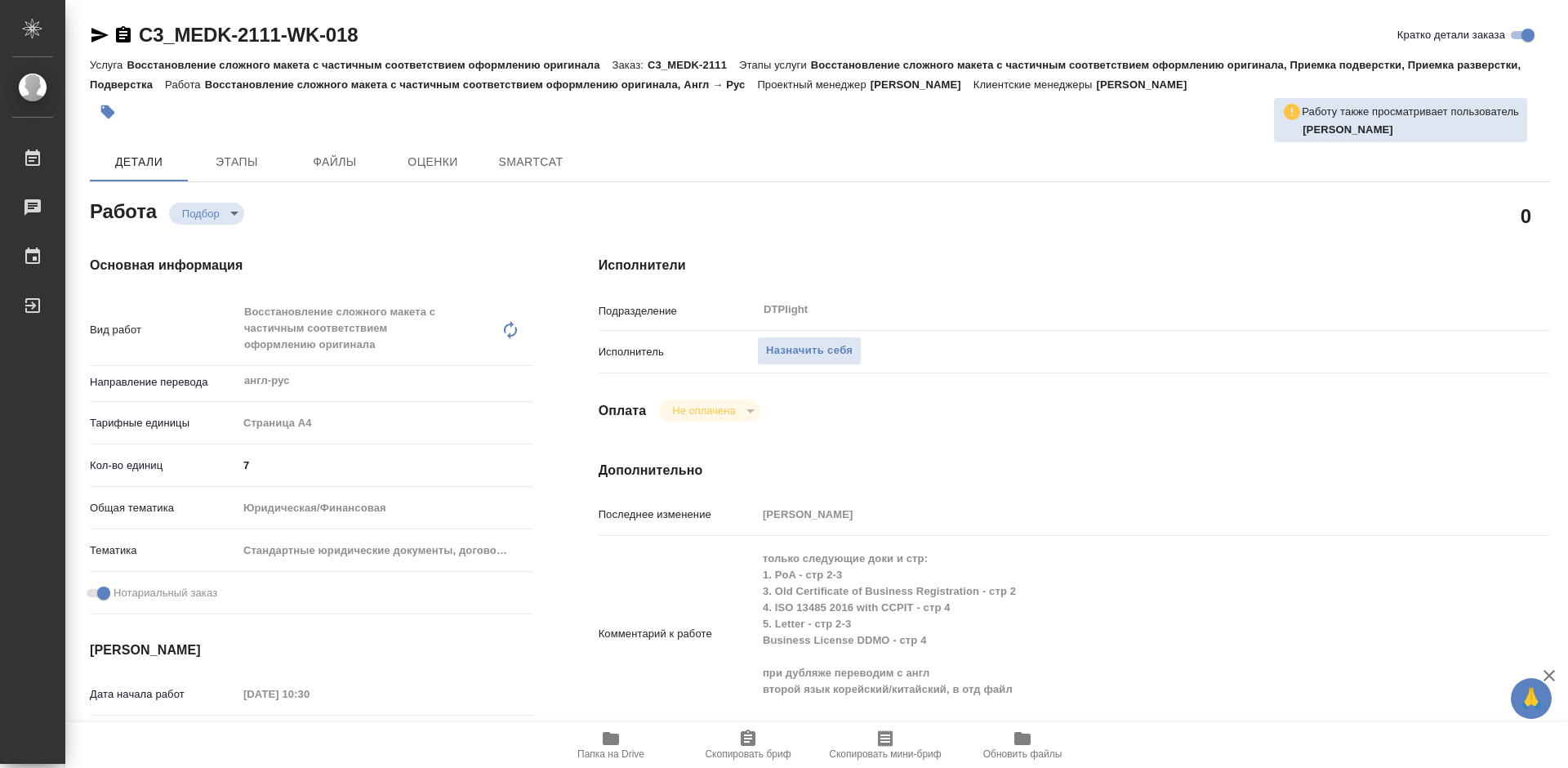
type textarea "x"
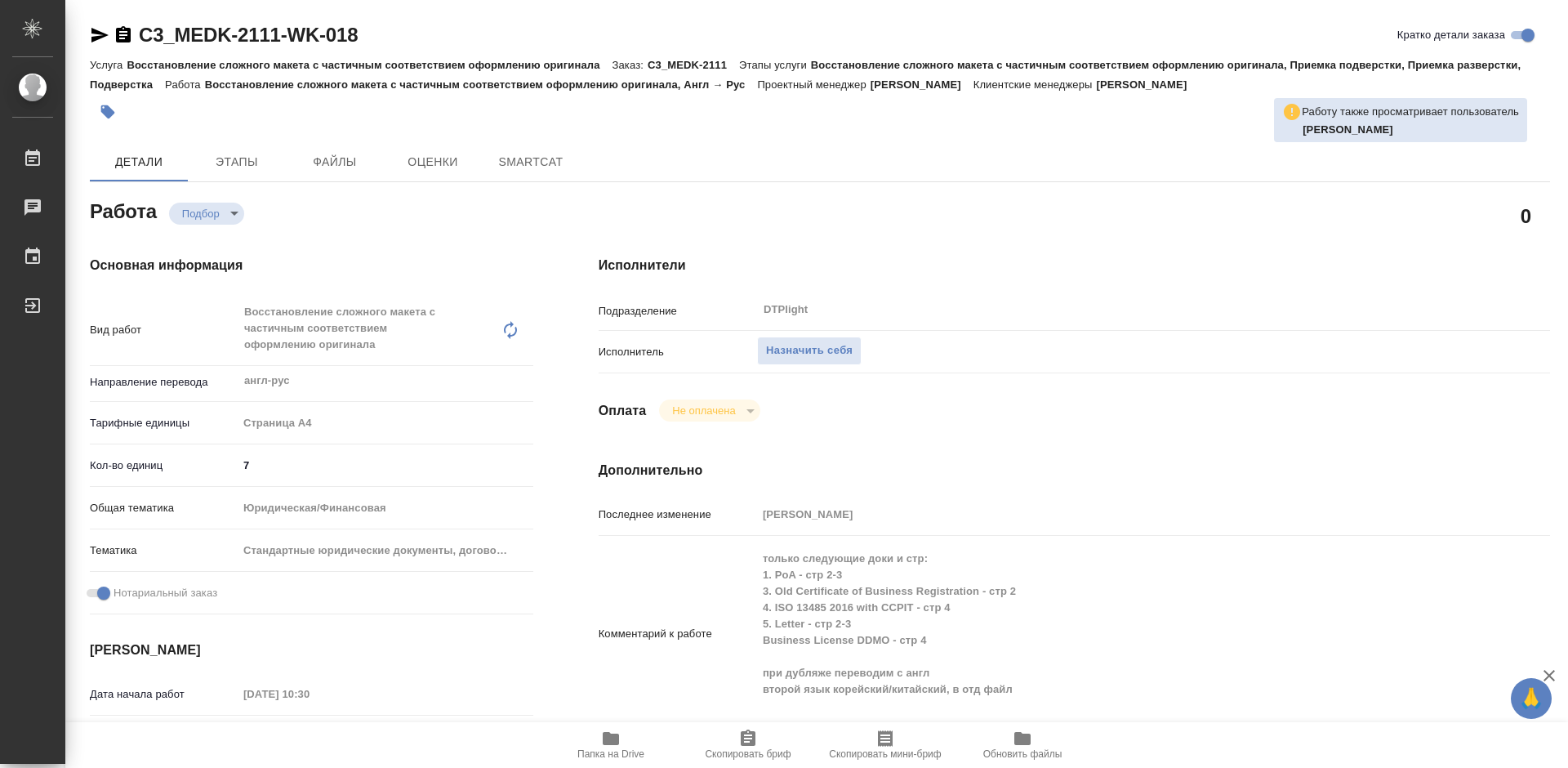
type textarea "x"
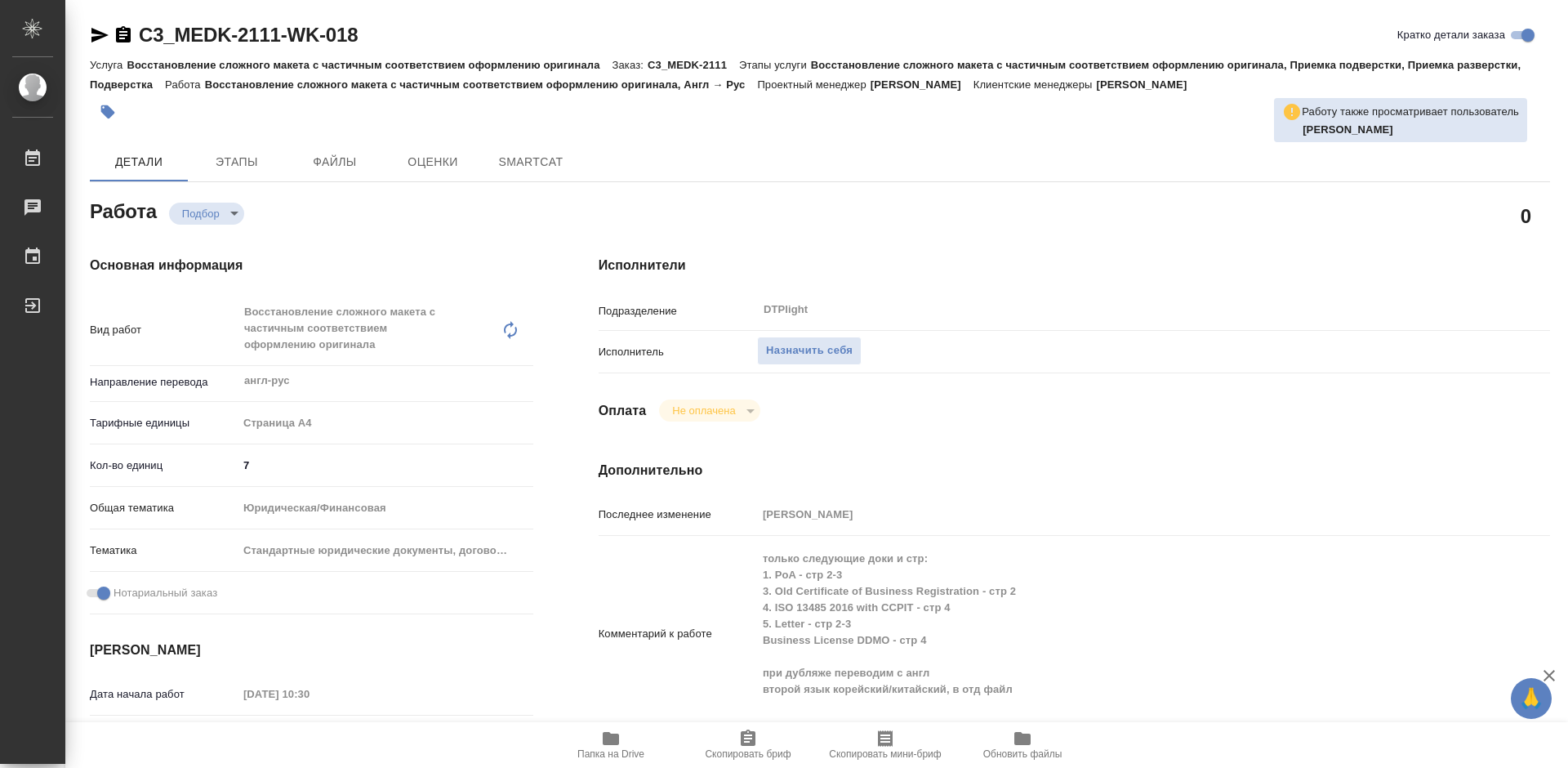
type textarea "x"
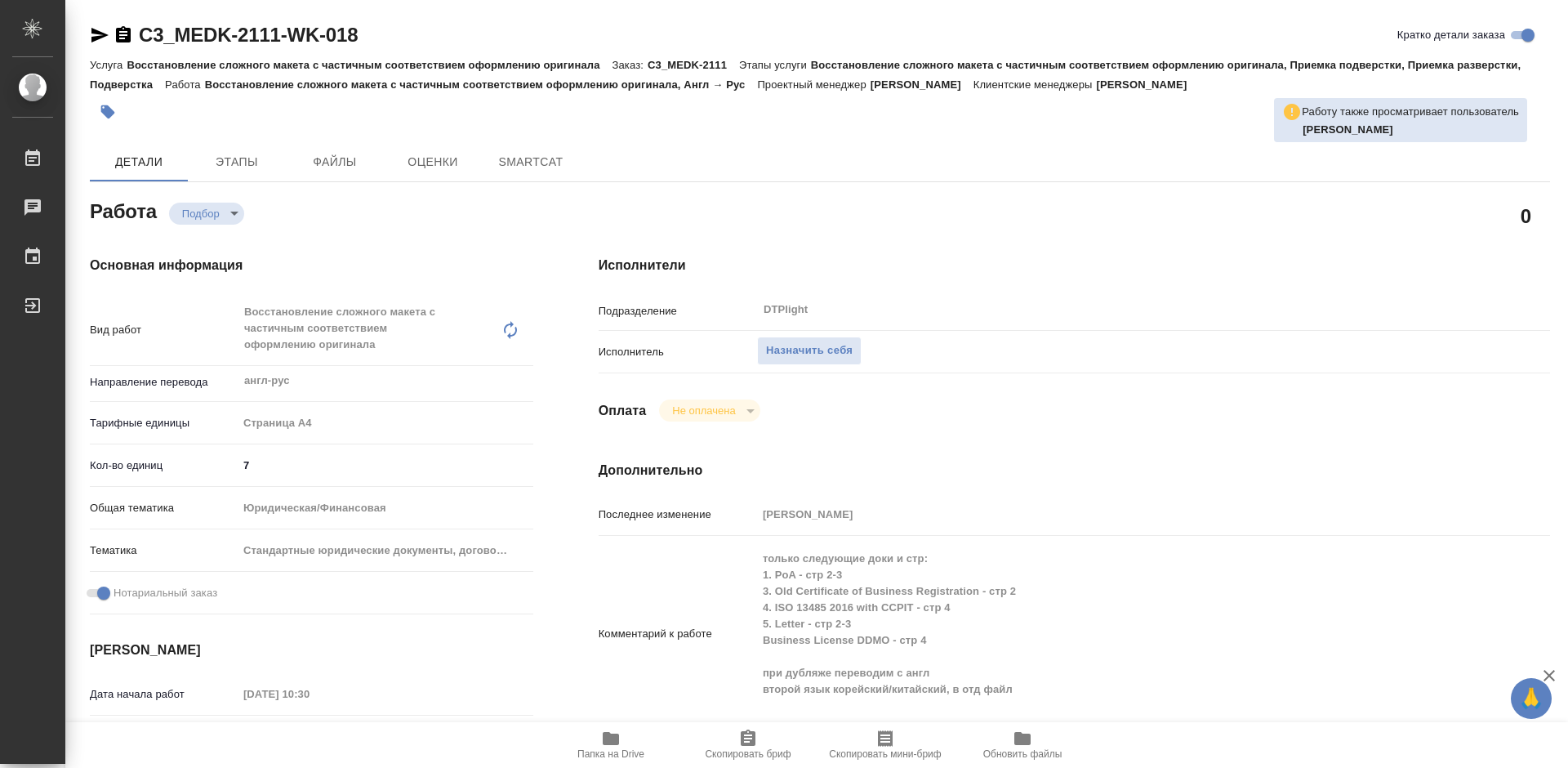
type textarea "x"
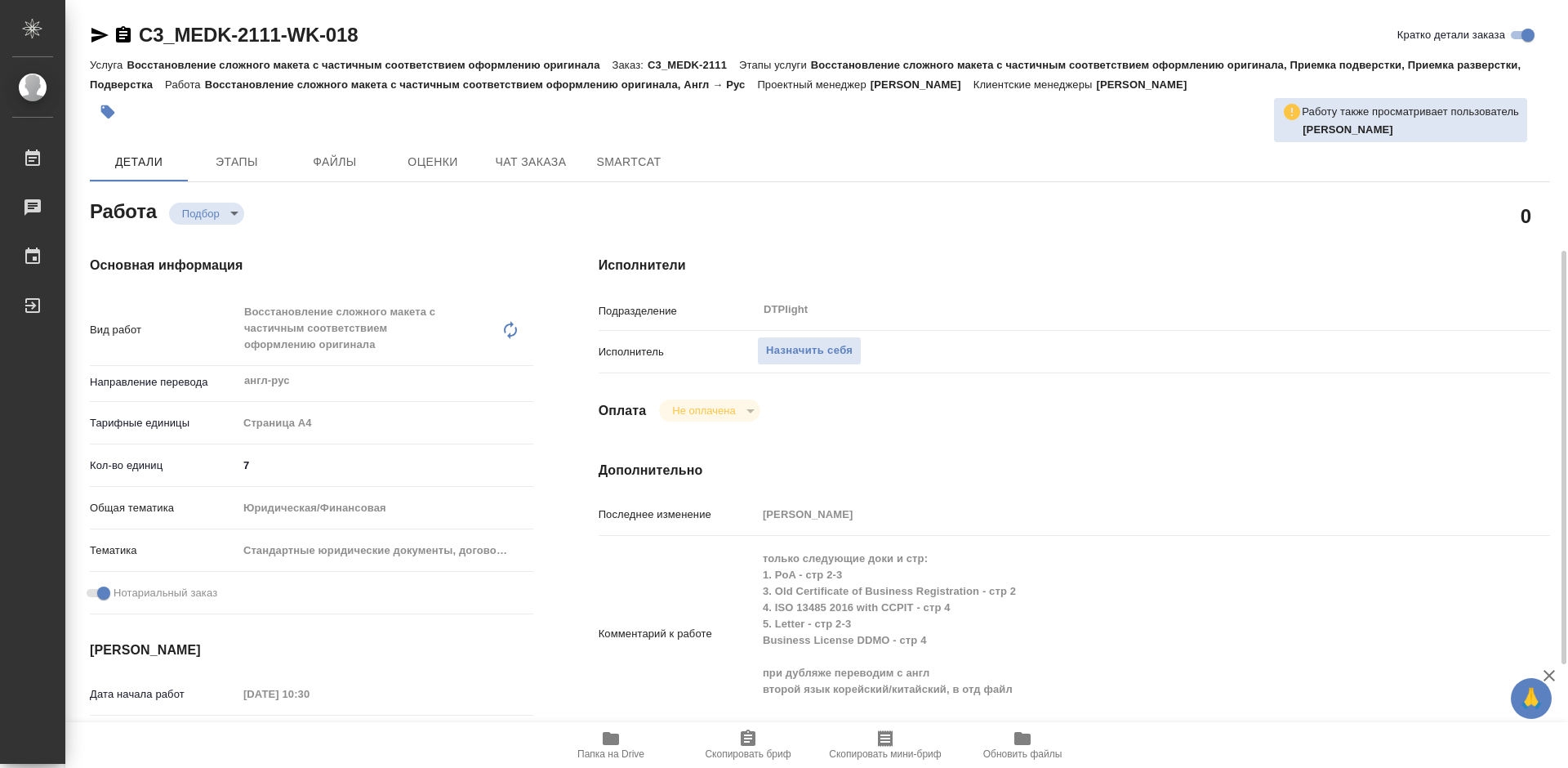
scroll to position [245, 0]
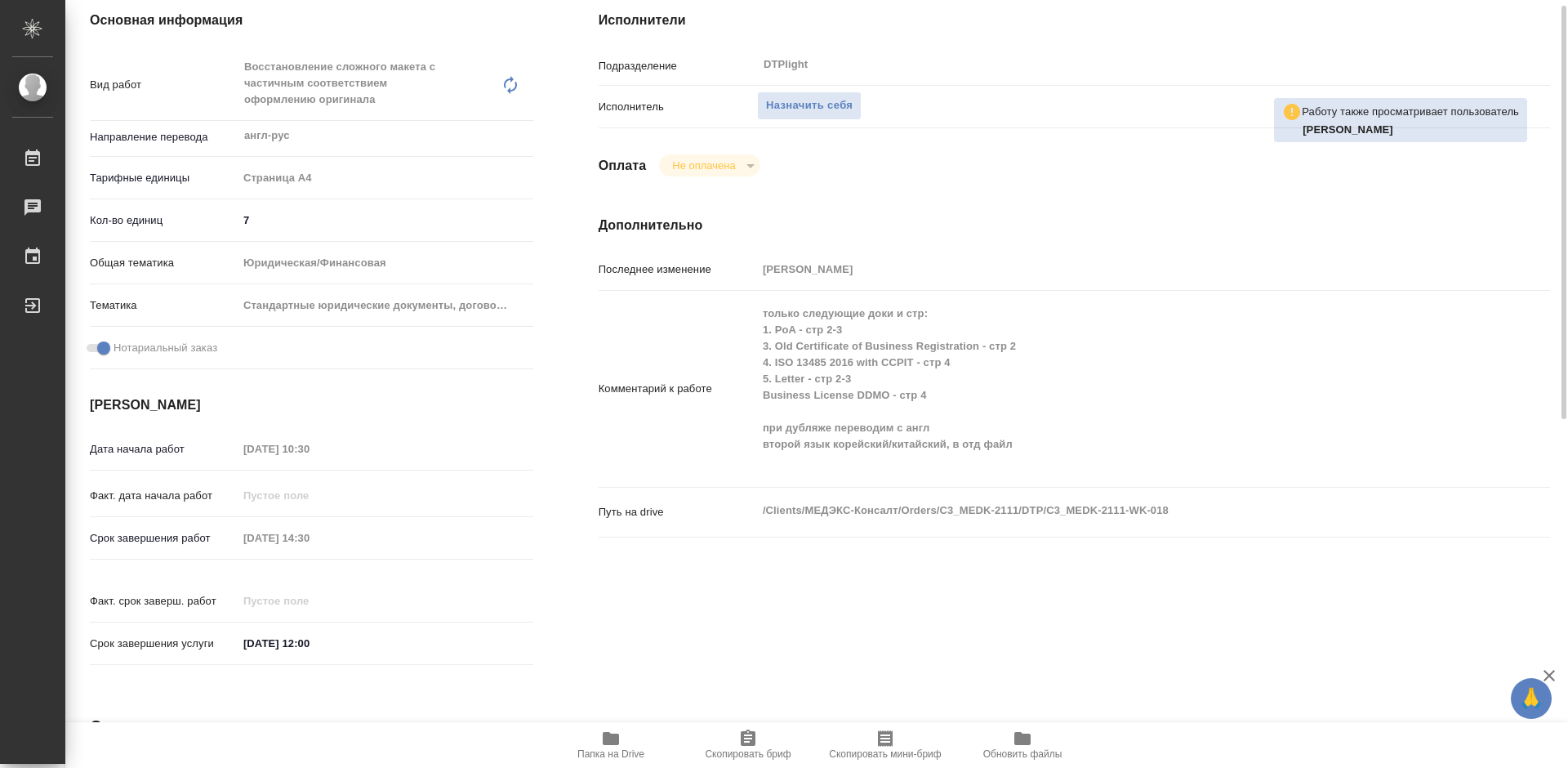
type textarea "x"
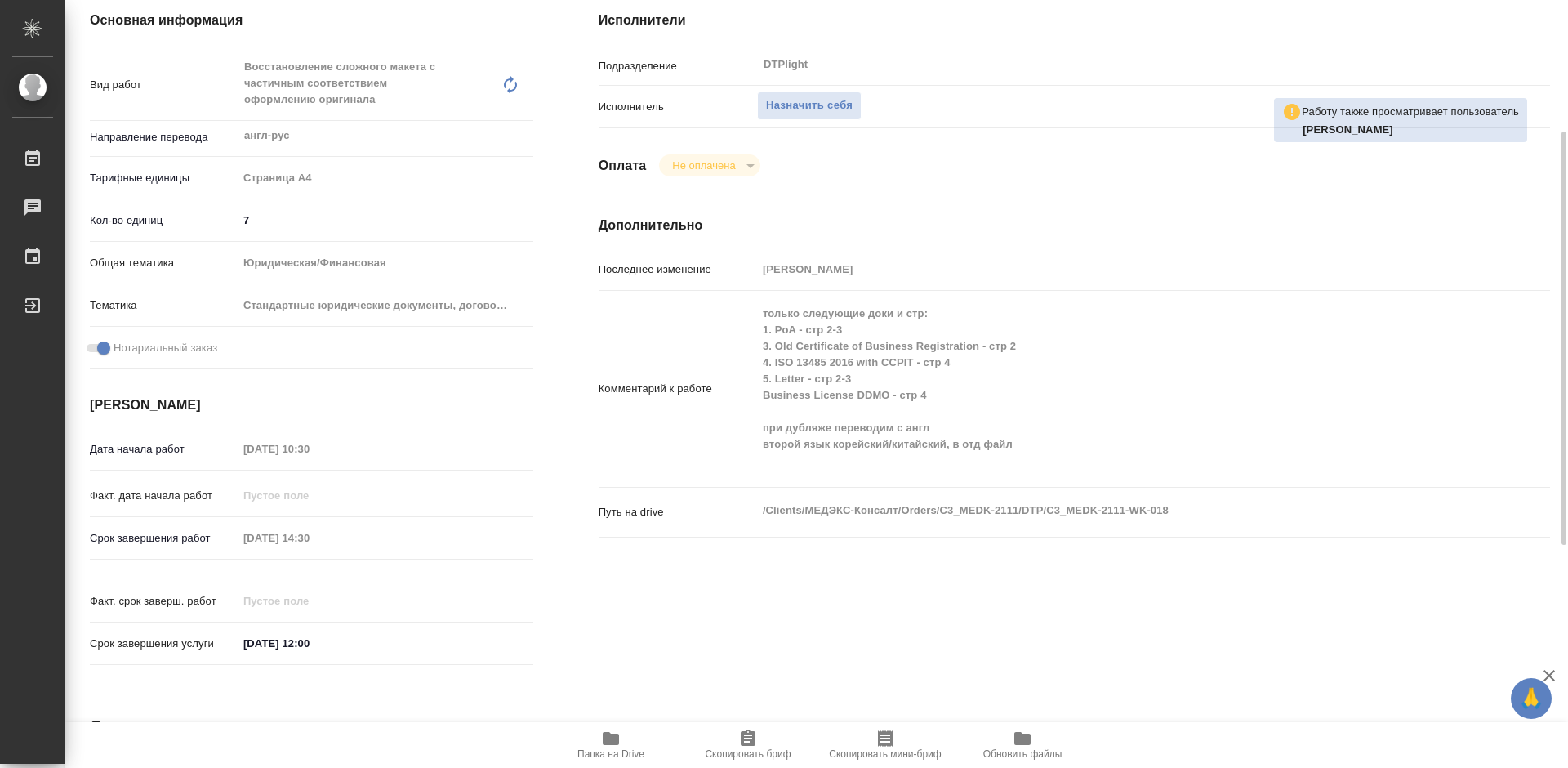
type textarea "x"
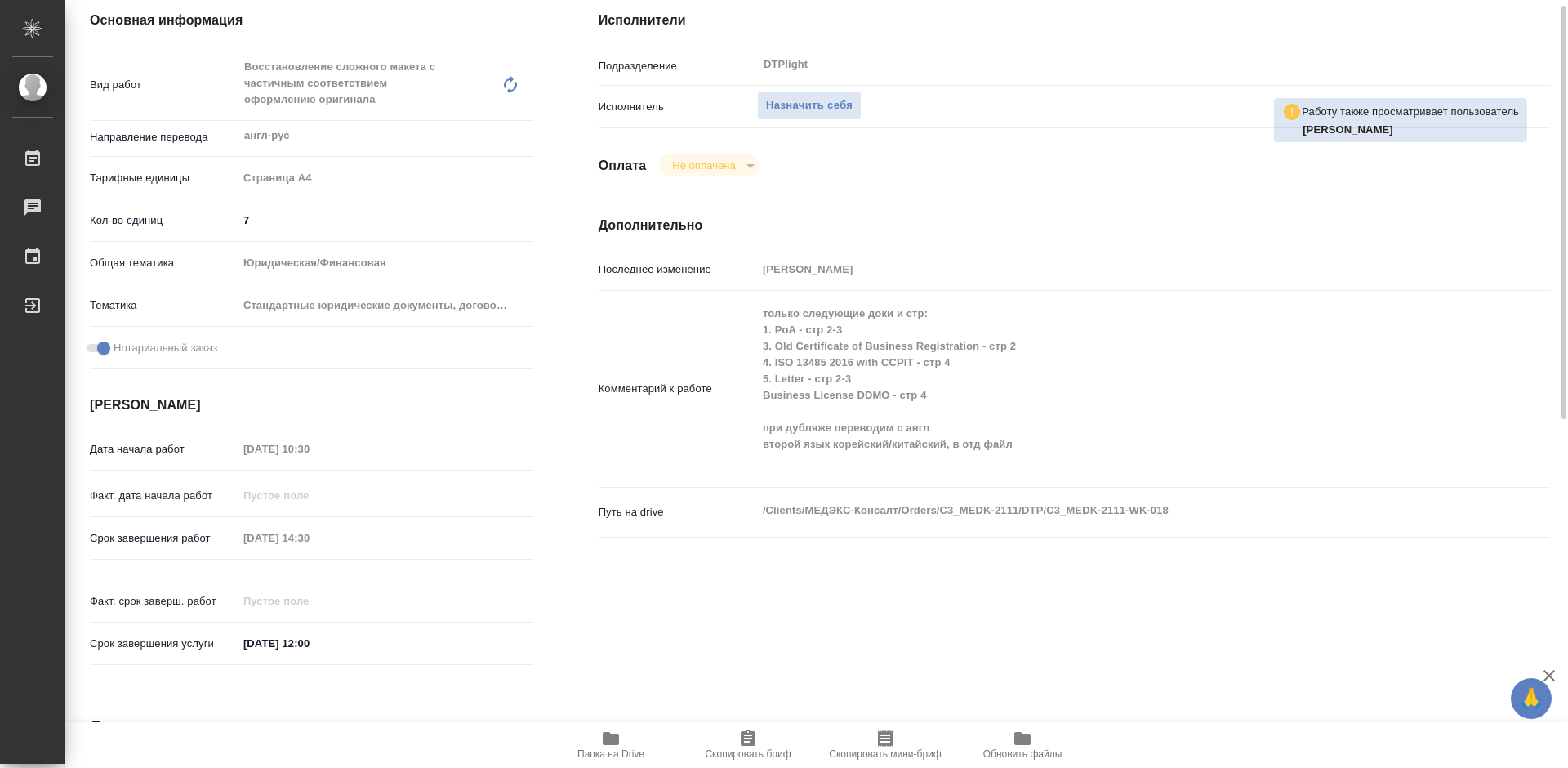
scroll to position [0, 0]
